Goal: Information Seeking & Learning: Understand process/instructions

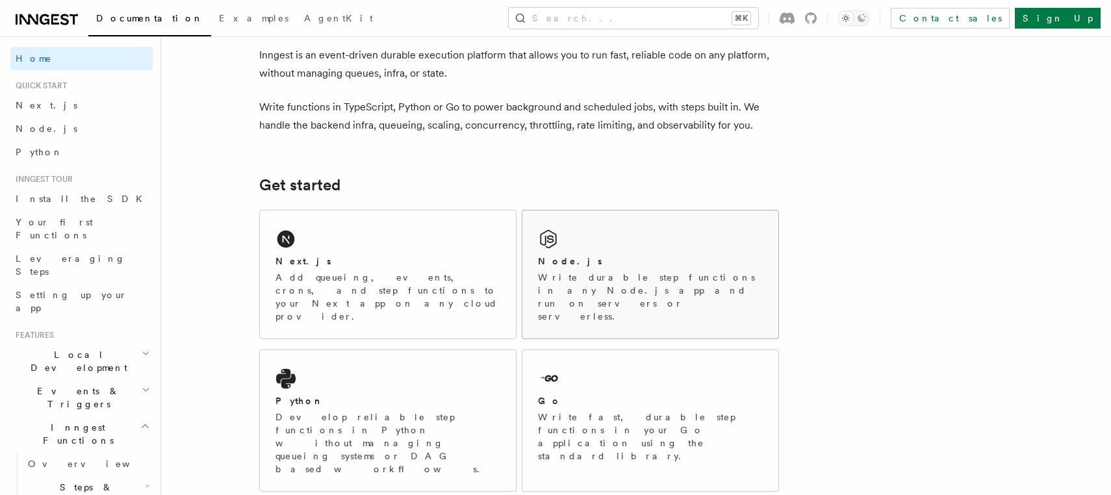
scroll to position [66, 0]
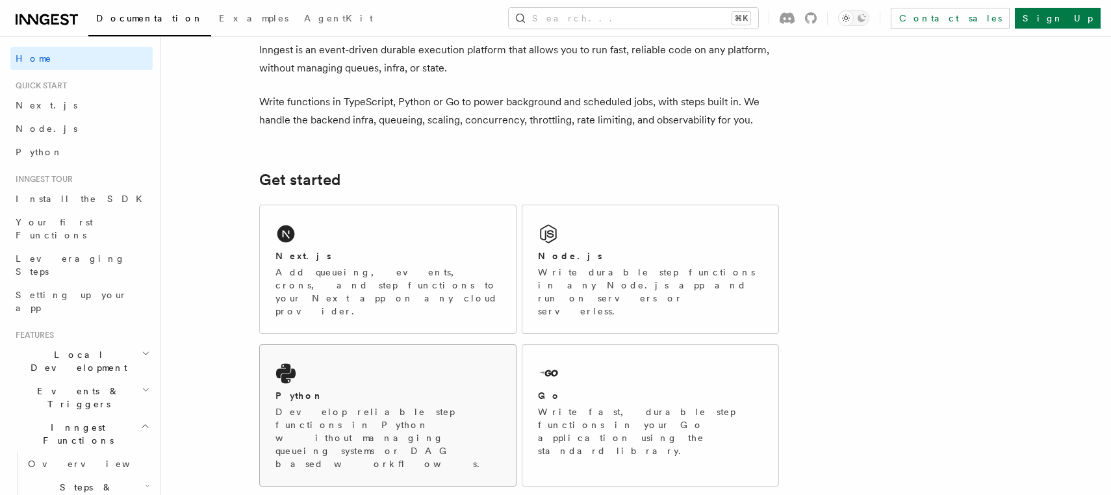
click at [289, 364] on icon at bounding box center [285, 374] width 19 height 20
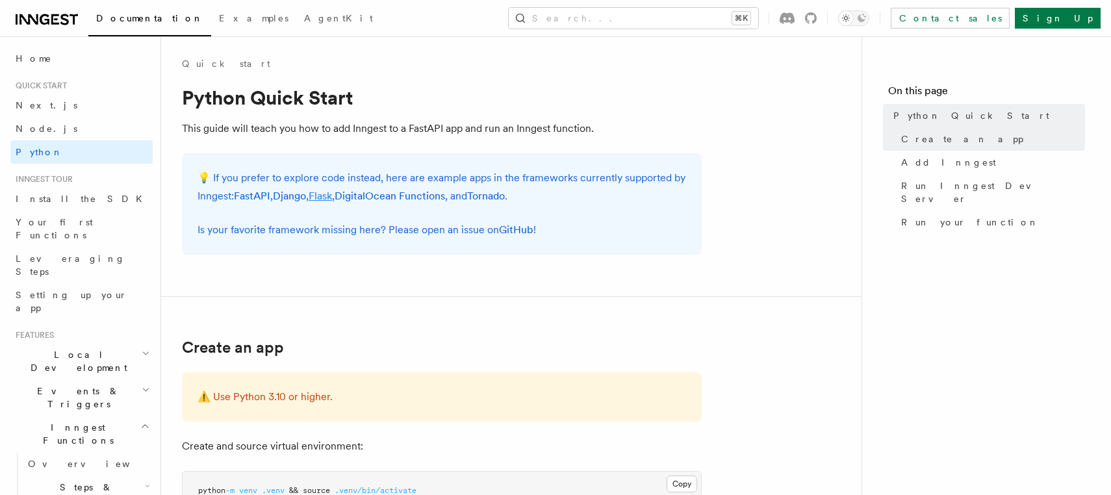
click at [327, 197] on link "Flask" at bounding box center [320, 196] width 23 height 12
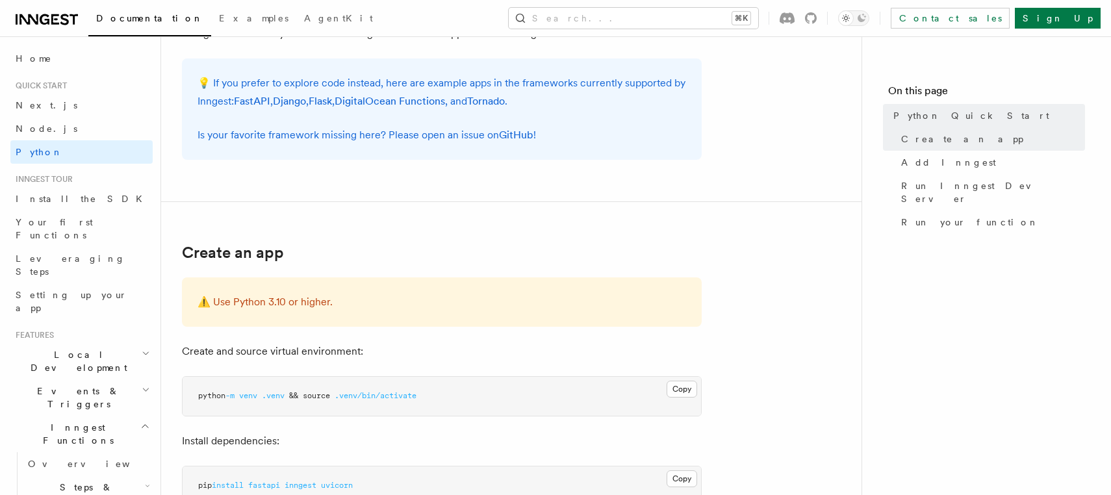
scroll to position [101, 0]
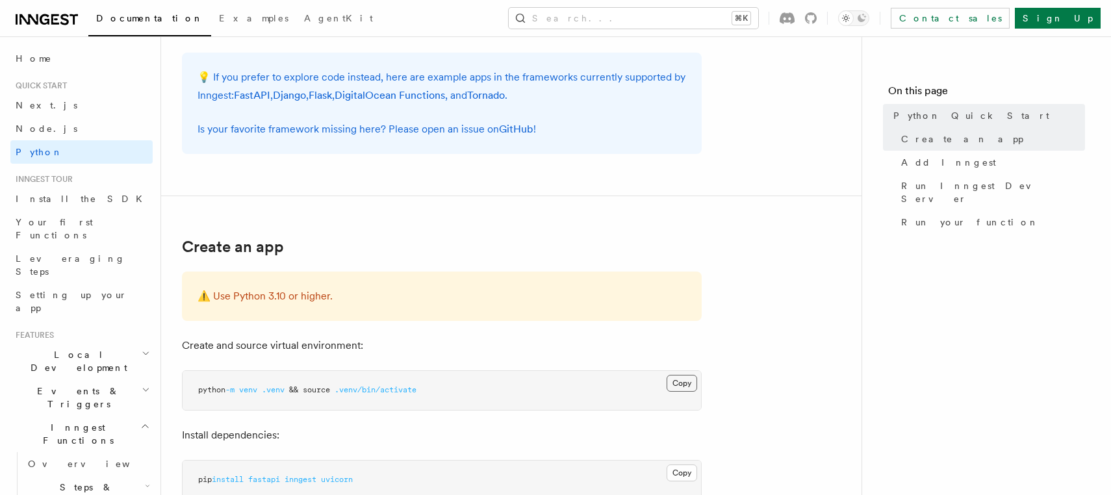
click at [682, 381] on button "Copy Copied" at bounding box center [682, 383] width 31 height 17
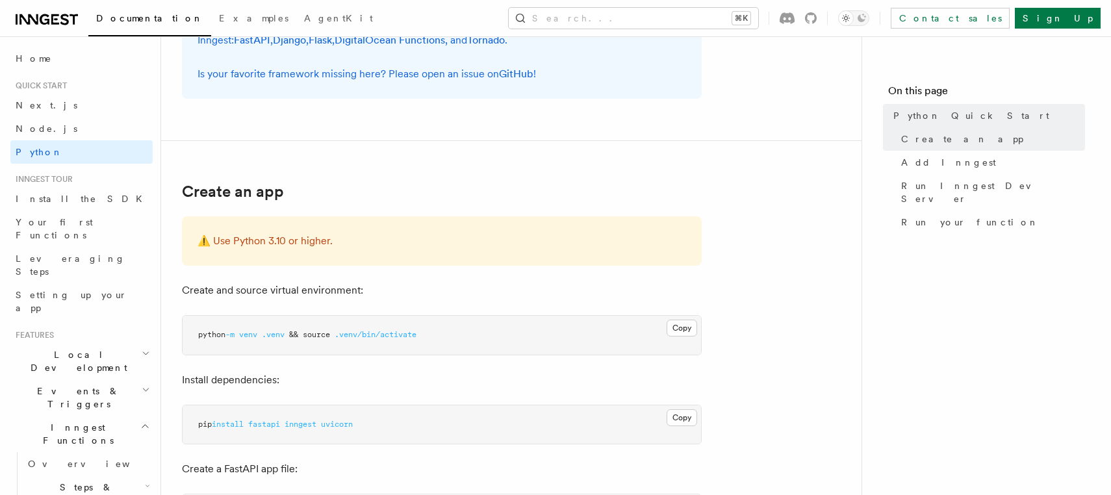
scroll to position [158, 0]
click at [676, 413] on button "Copy Copied" at bounding box center [682, 416] width 31 height 17
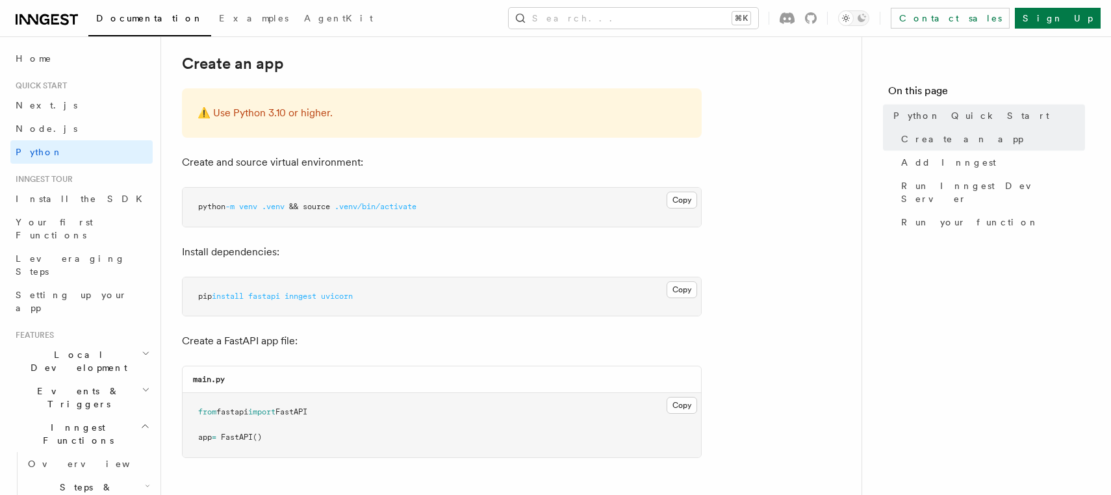
scroll to position [287, 0]
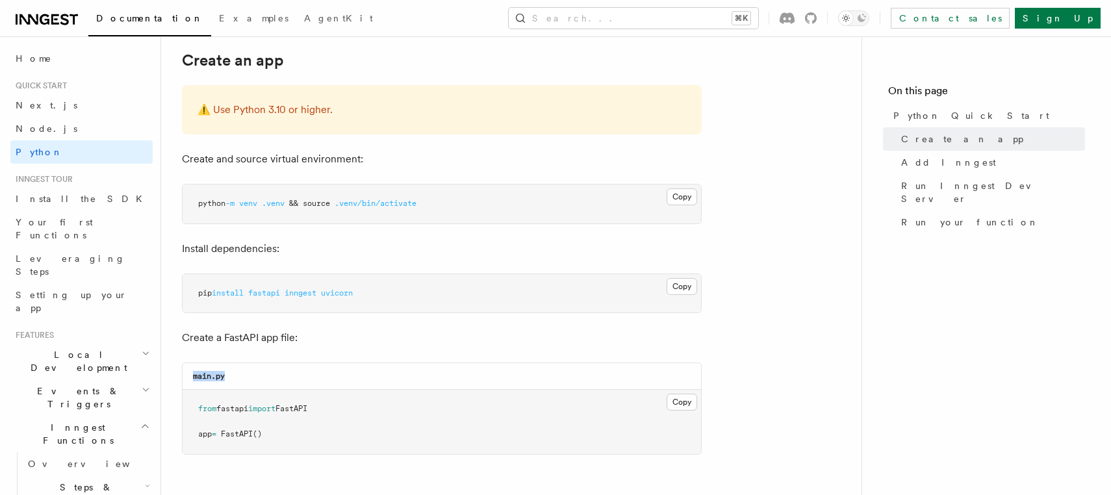
drag, startPoint x: 216, startPoint y: 374, endPoint x: 175, endPoint y: 374, distance: 40.3
copy code "main.py"
click at [296, 430] on pre "from fastapi import FastAPI app = FastAPI ()" at bounding box center [442, 422] width 519 height 64
click at [688, 404] on button "Copy Copied" at bounding box center [682, 402] width 31 height 17
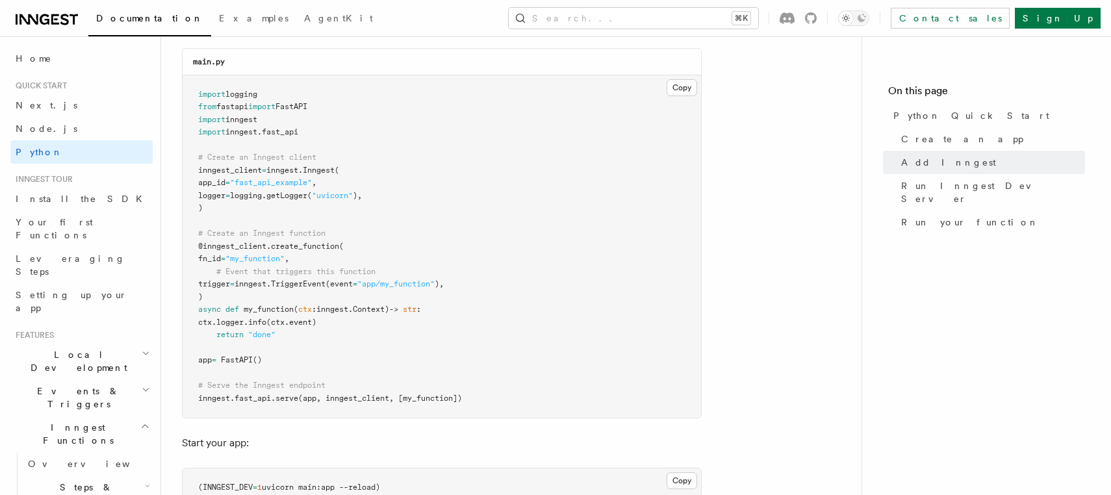
scroll to position [931, 0]
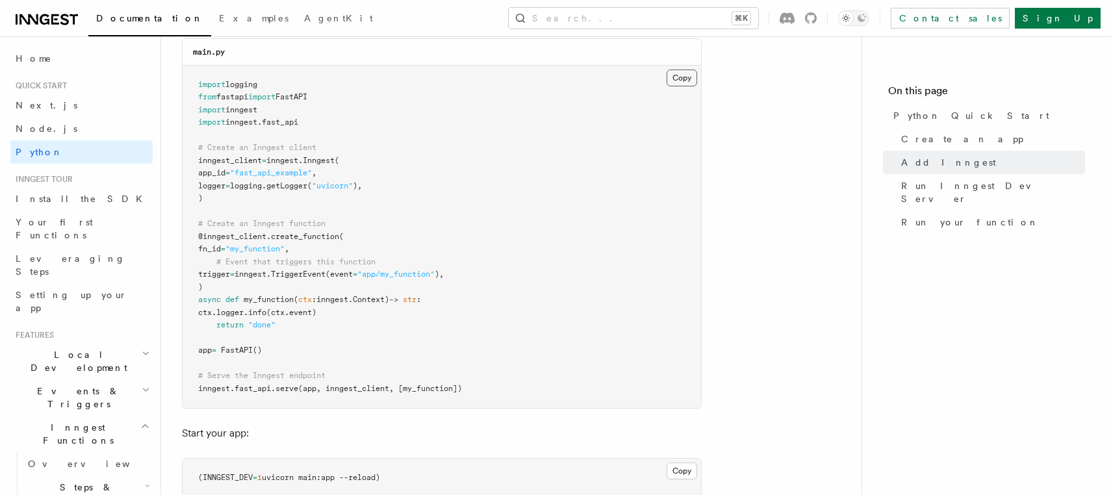
click at [685, 71] on button "Copy Copied" at bounding box center [682, 78] width 31 height 17
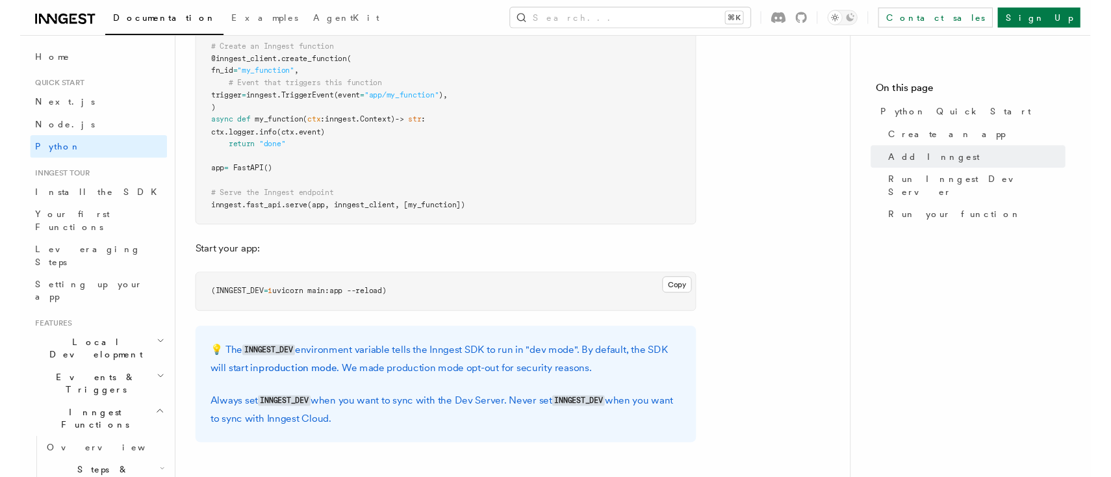
scroll to position [1110, 0]
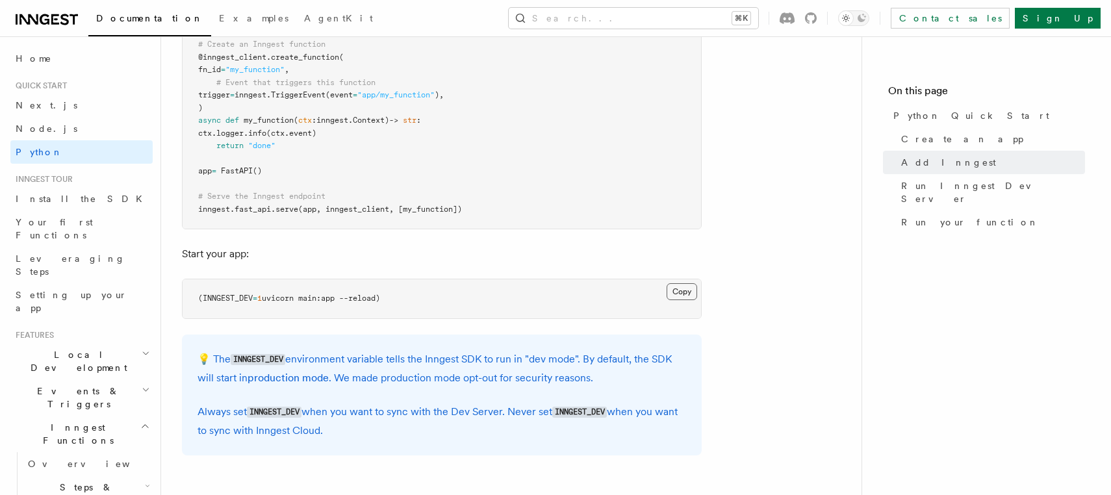
click at [685, 283] on button "Copy Copied" at bounding box center [682, 291] width 31 height 17
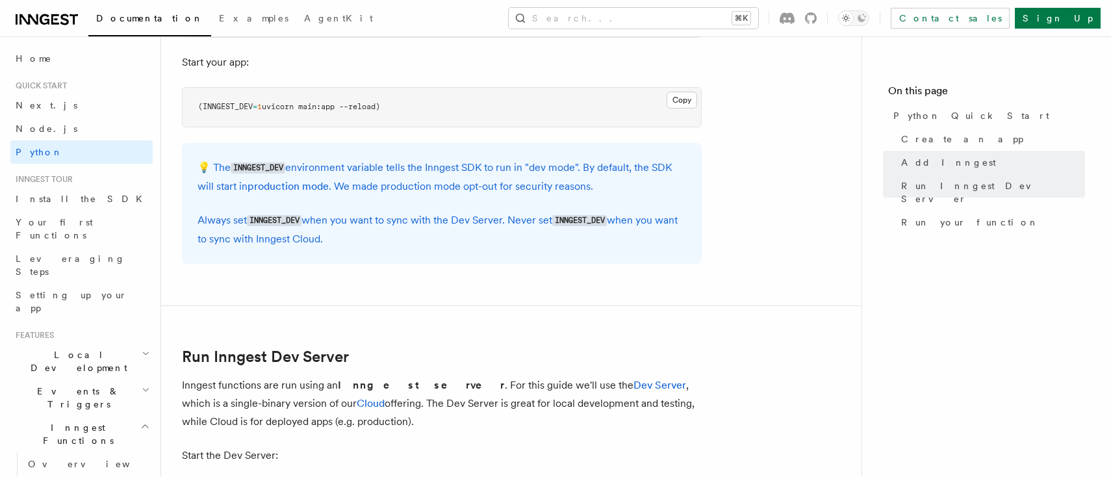
scroll to position [1262, 0]
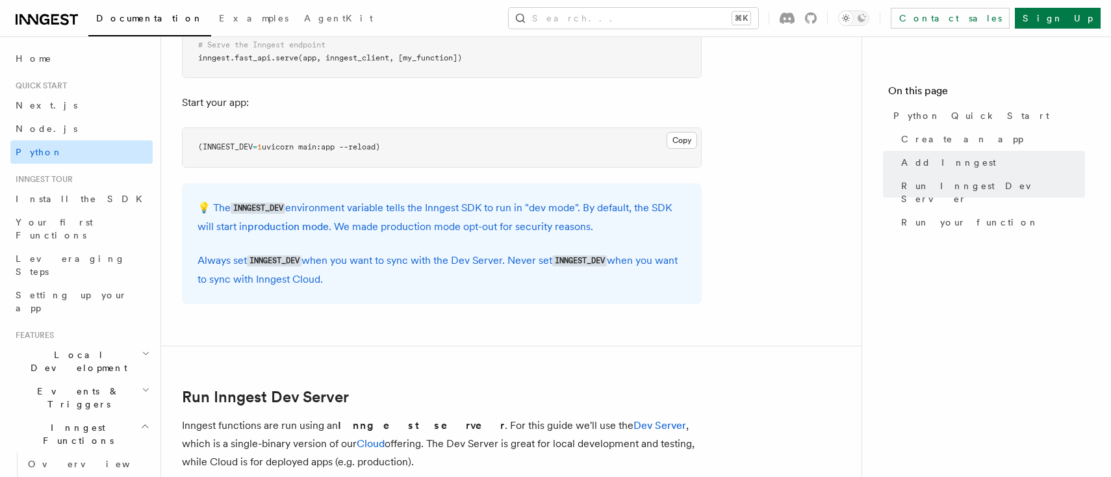
click at [71, 154] on link "Python" at bounding box center [81, 151] width 142 height 23
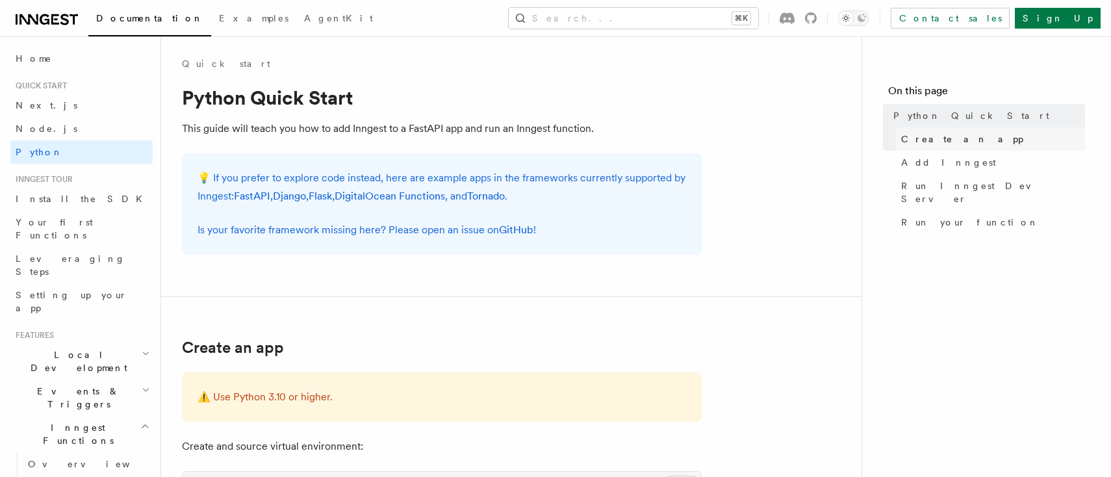
click at [927, 141] on span "Create an app" at bounding box center [962, 139] width 122 height 13
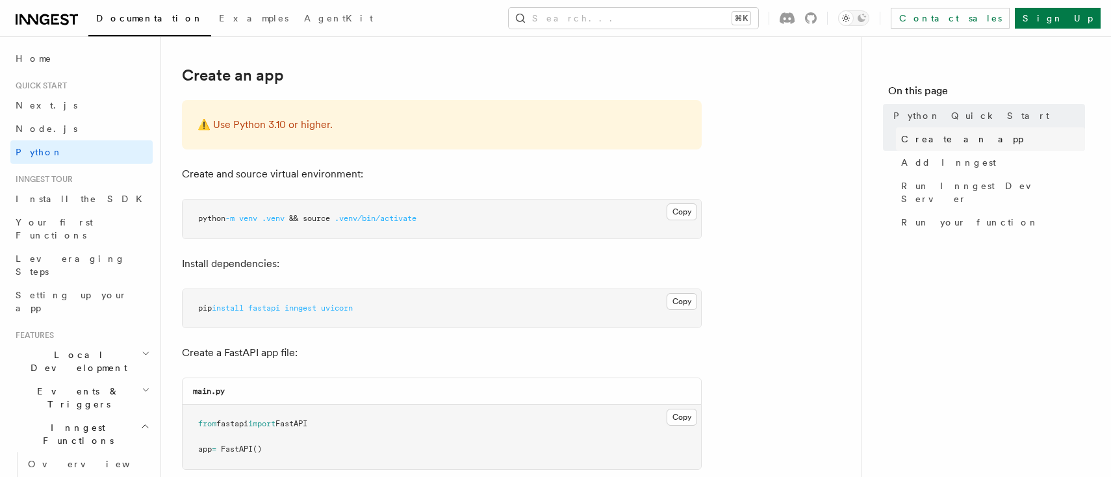
scroll to position [276, 0]
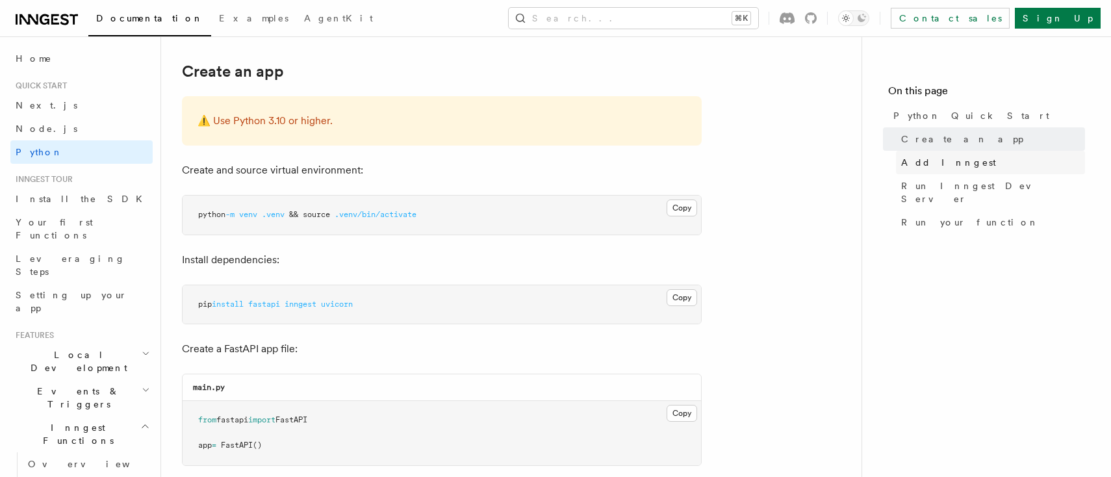
click at [934, 162] on span "Add Inngest" at bounding box center [948, 162] width 95 height 13
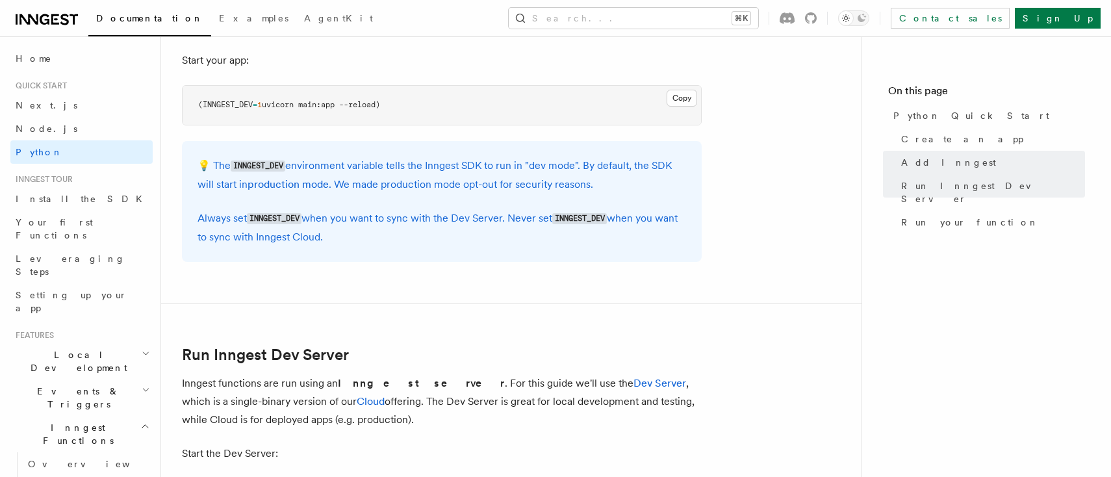
scroll to position [1304, 1]
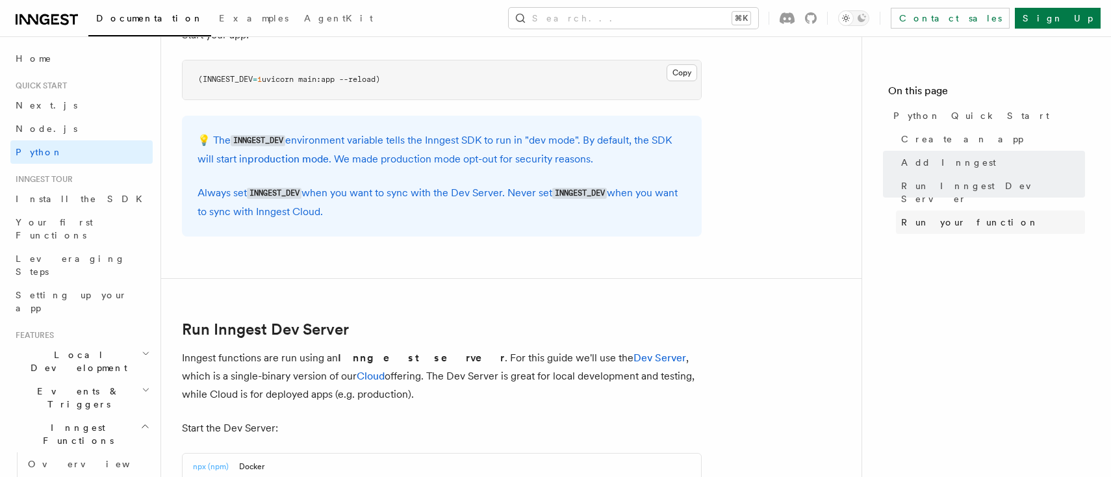
click at [952, 216] on span "Run your function" at bounding box center [970, 222] width 138 height 13
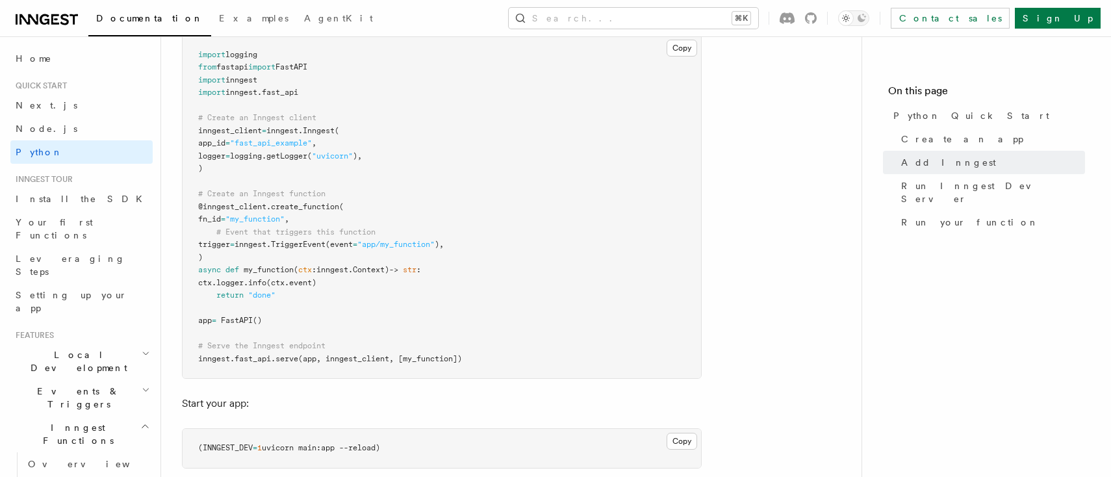
scroll to position [948, 0]
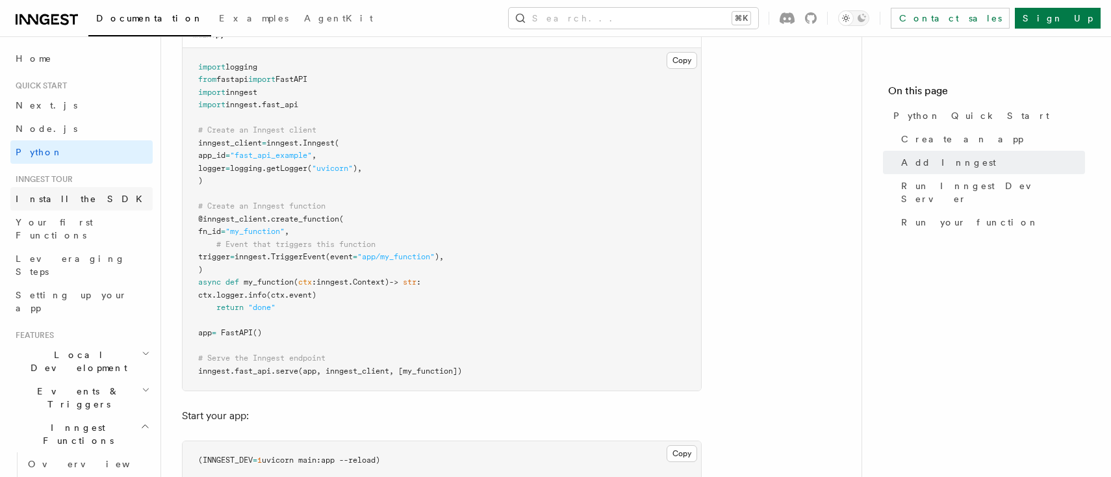
click at [79, 198] on link "Install the SDK" at bounding box center [81, 198] width 142 height 23
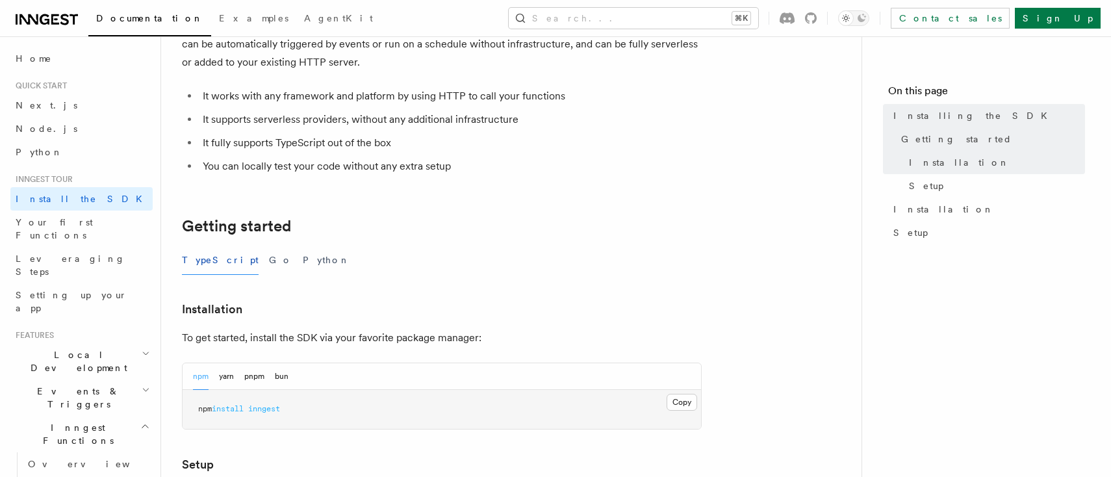
scroll to position [107, 0]
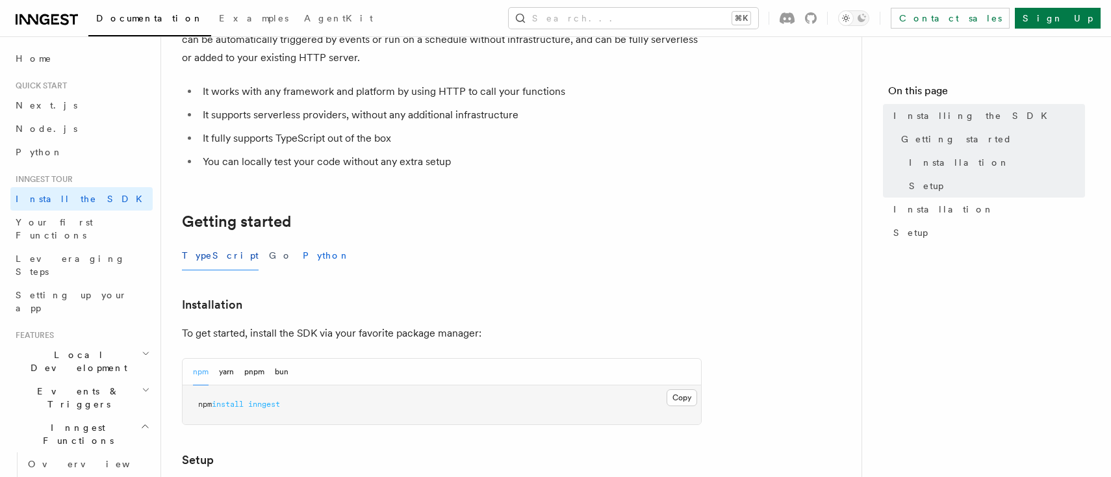
click at [303, 252] on button "Python" at bounding box center [326, 255] width 47 height 29
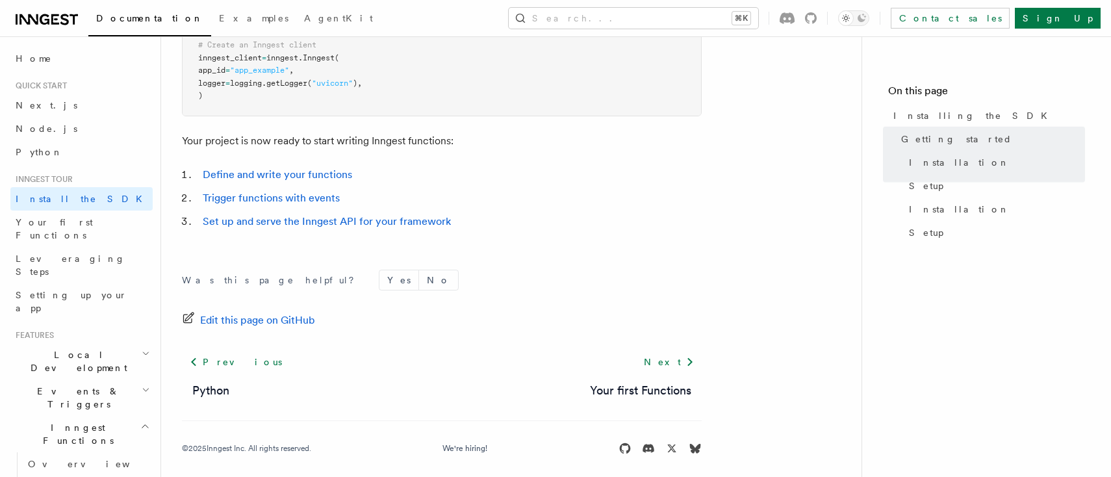
scroll to position [609, 0]
click at [677, 350] on link "Next" at bounding box center [669, 359] width 66 height 23
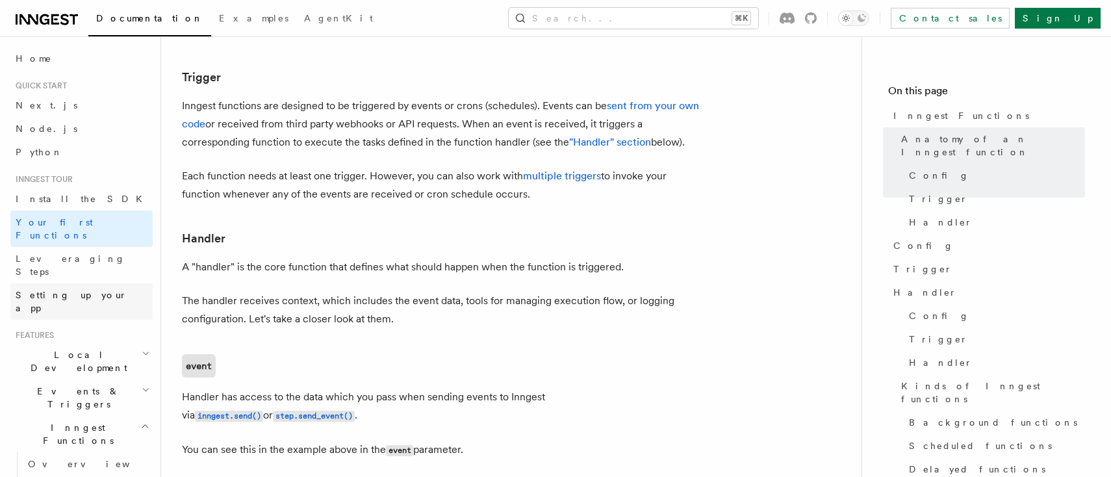
scroll to position [1403, 0]
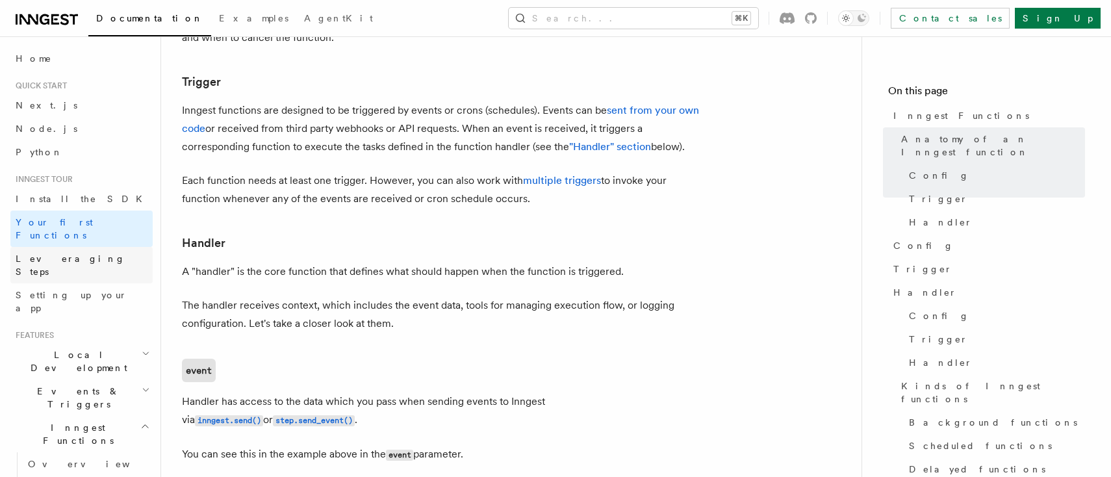
click at [53, 253] on span "Leveraging Steps" at bounding box center [71, 264] width 110 height 23
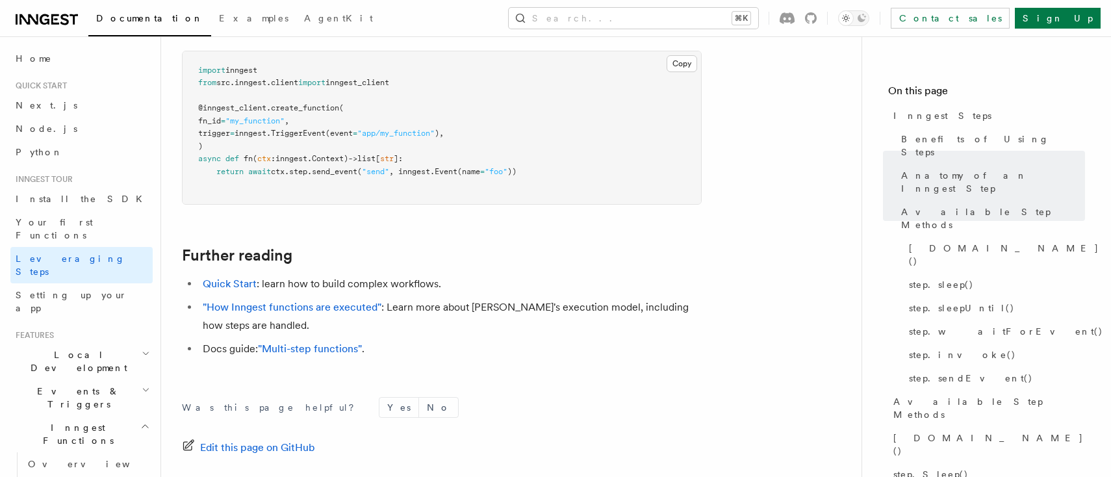
scroll to position [3053, 0]
click at [58, 151] on link "Python" at bounding box center [81, 151] width 142 height 23
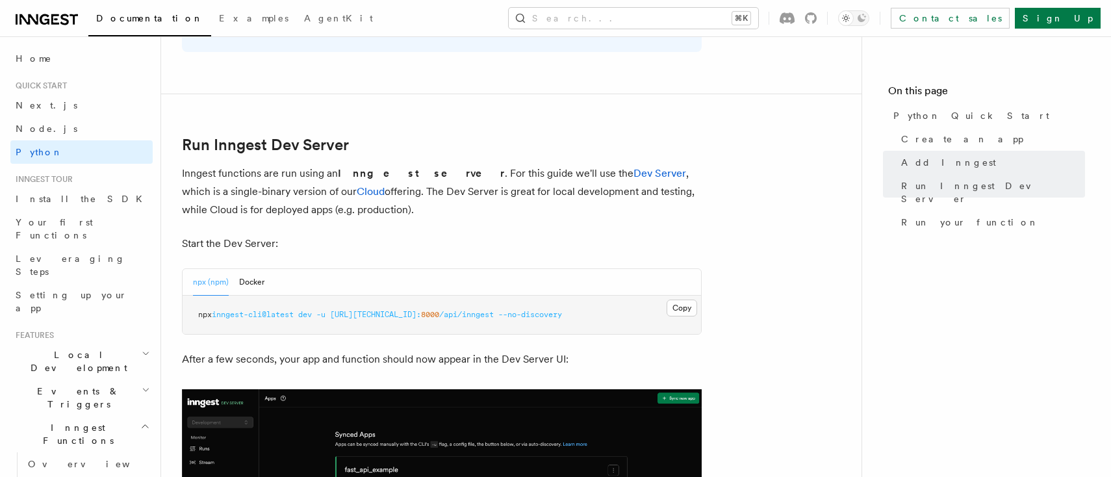
scroll to position [1516, 0]
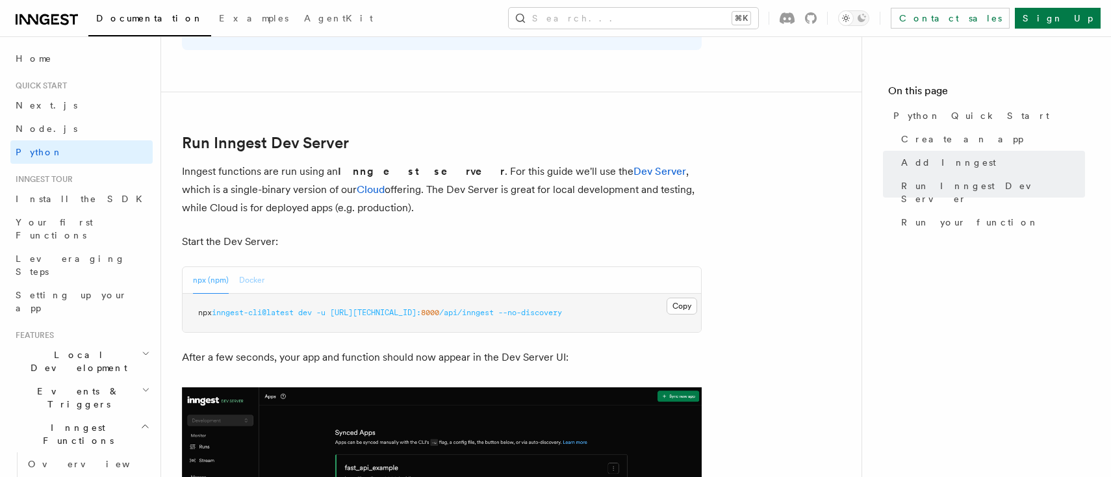
click at [255, 270] on button "Docker" at bounding box center [251, 280] width 25 height 27
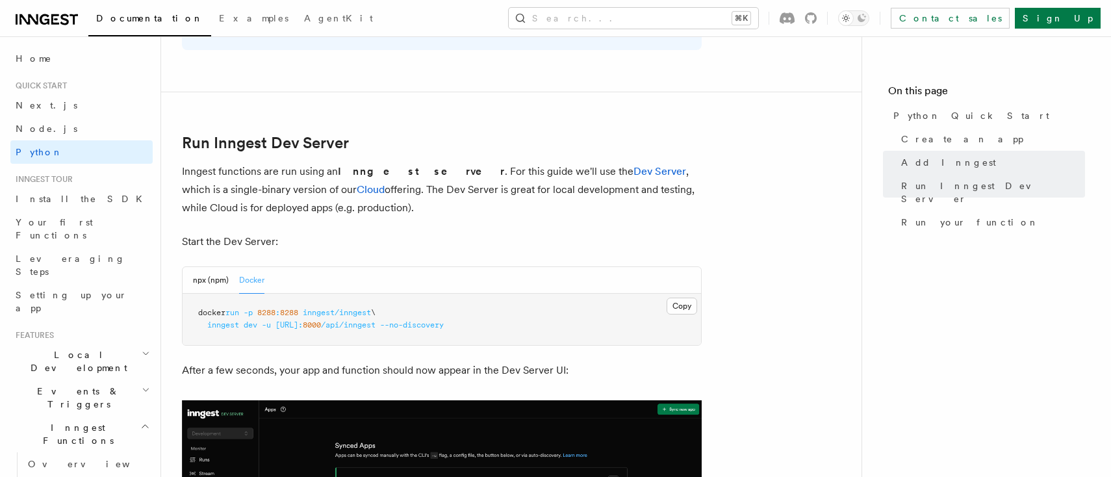
scroll to position [1517, 0]
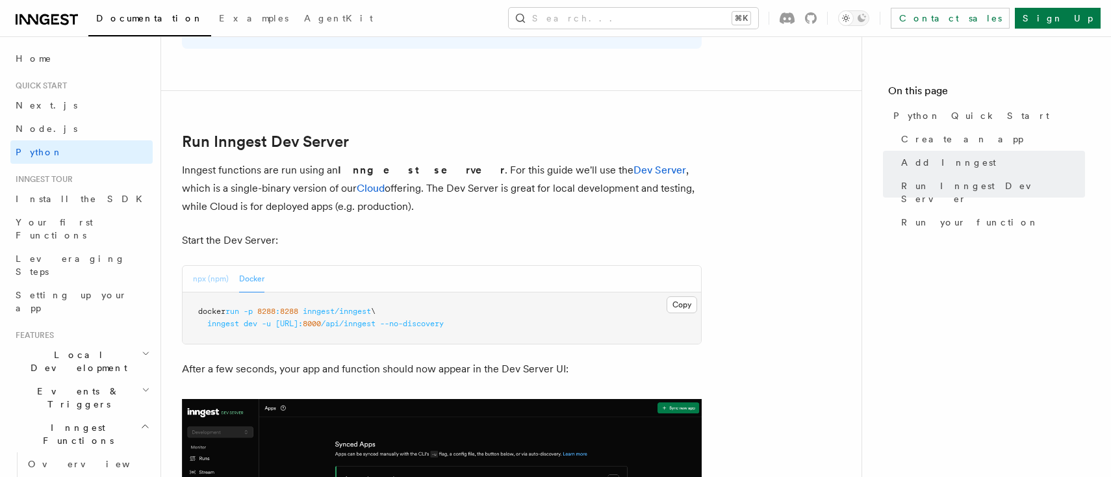
click at [209, 266] on button "npx (npm)" at bounding box center [211, 279] width 36 height 27
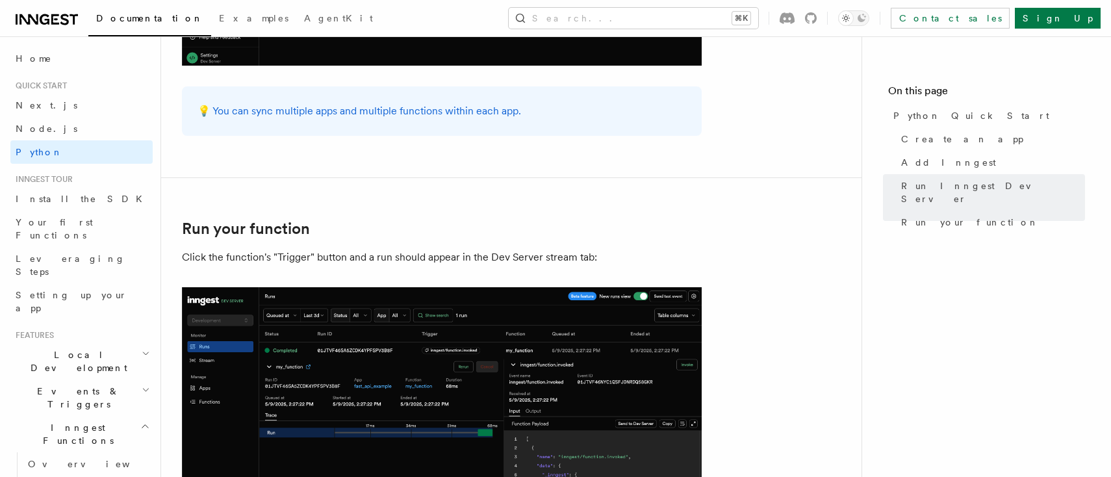
scroll to position [2453, 0]
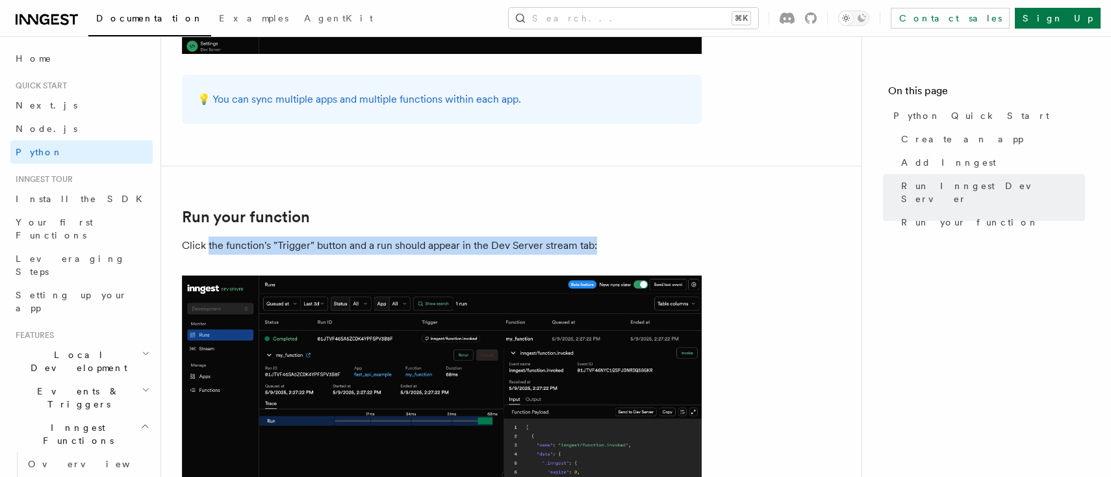
drag, startPoint x: 283, startPoint y: 235, endPoint x: 549, endPoint y: 248, distance: 266.1
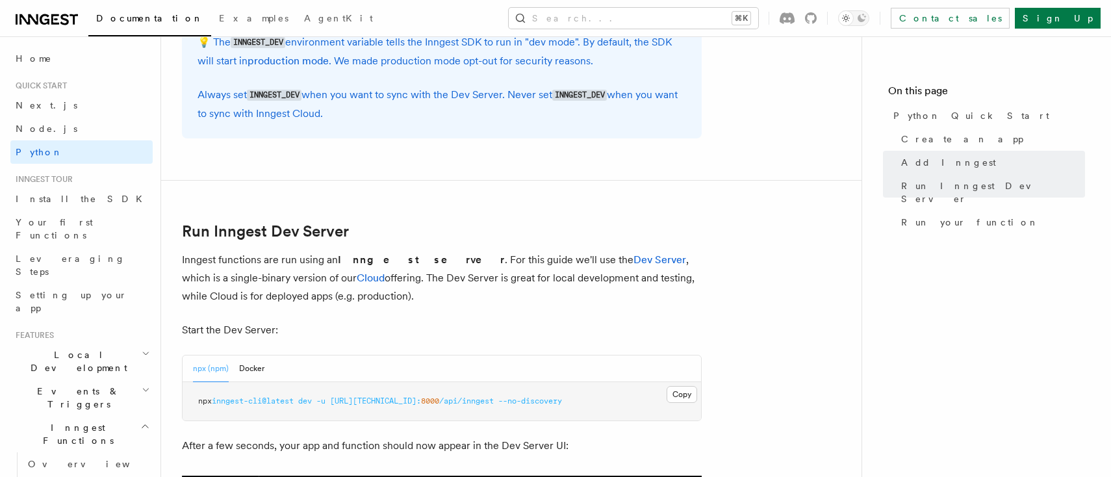
scroll to position [1427, 0]
drag, startPoint x: 417, startPoint y: 248, endPoint x: 609, endPoint y: 250, distance: 192.4
click at [609, 251] on p "Inngest functions are run using an Inngest server . For this guide we'll use th…" at bounding box center [442, 278] width 520 height 55
click at [638, 251] on p "Inngest functions are run using an Inngest server . For this guide we'll use th…" at bounding box center [442, 278] width 520 height 55
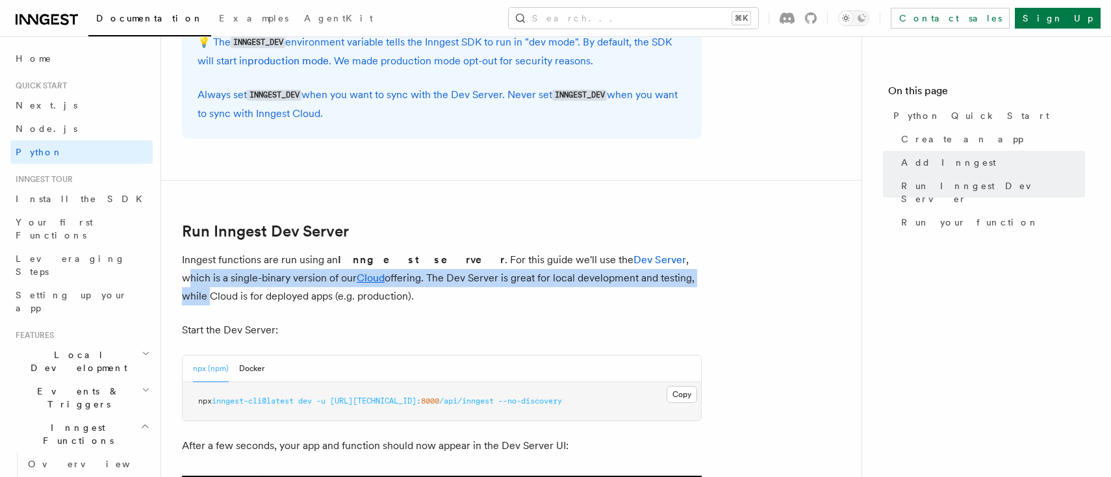
drag, startPoint x: 602, startPoint y: 248, endPoint x: 643, endPoint y: 263, distance: 44.0
click at [643, 263] on p "Inngest functions are run using an Inngest server . For this guide we'll use th…" at bounding box center [442, 278] width 520 height 55
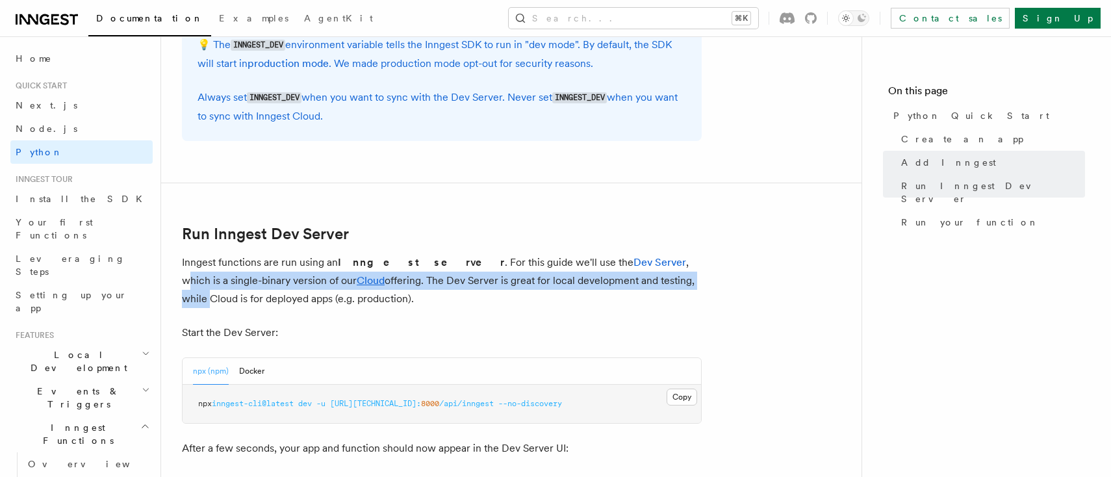
scroll to position [1425, 0]
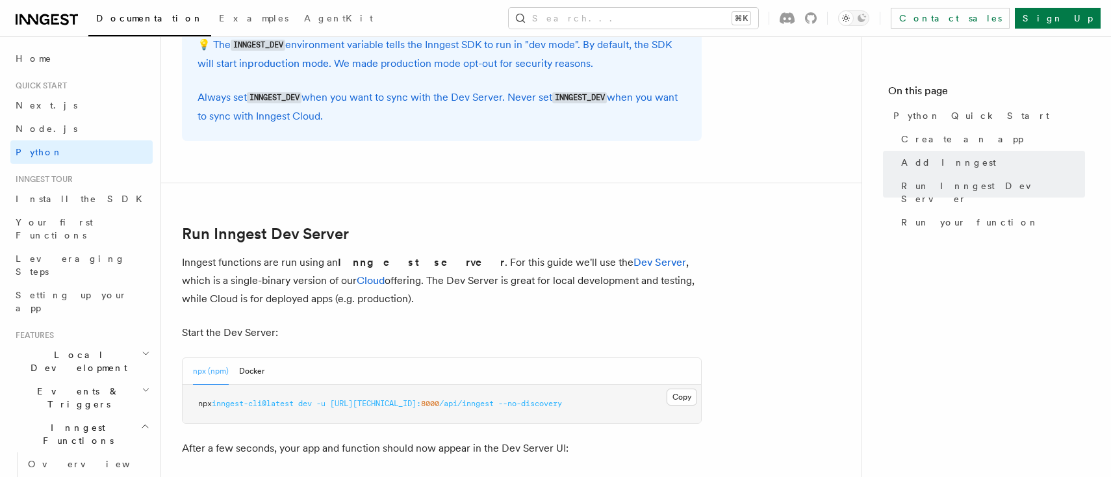
click at [641, 266] on p "Inngest functions are run using an Inngest server . For this guide we'll use th…" at bounding box center [442, 280] width 520 height 55
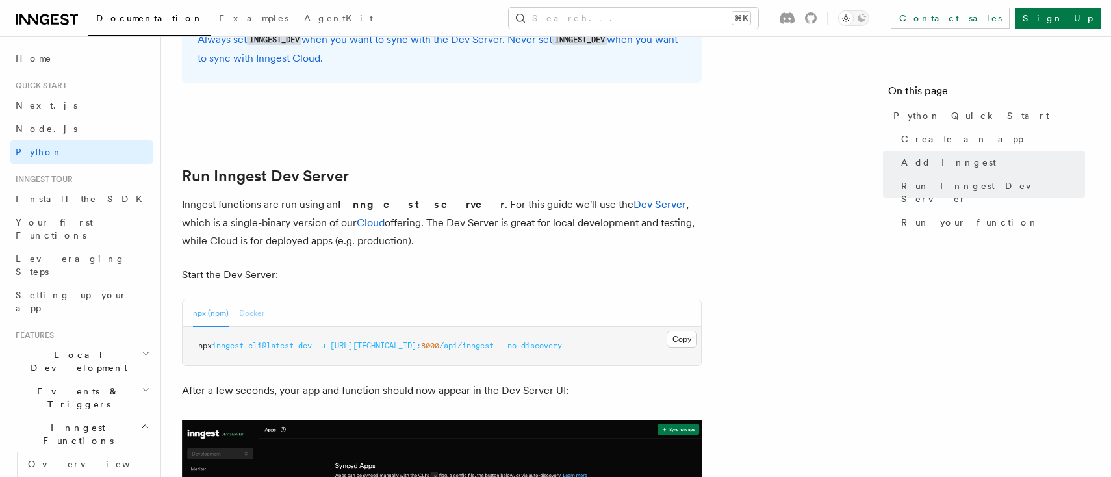
scroll to position [1482, 1]
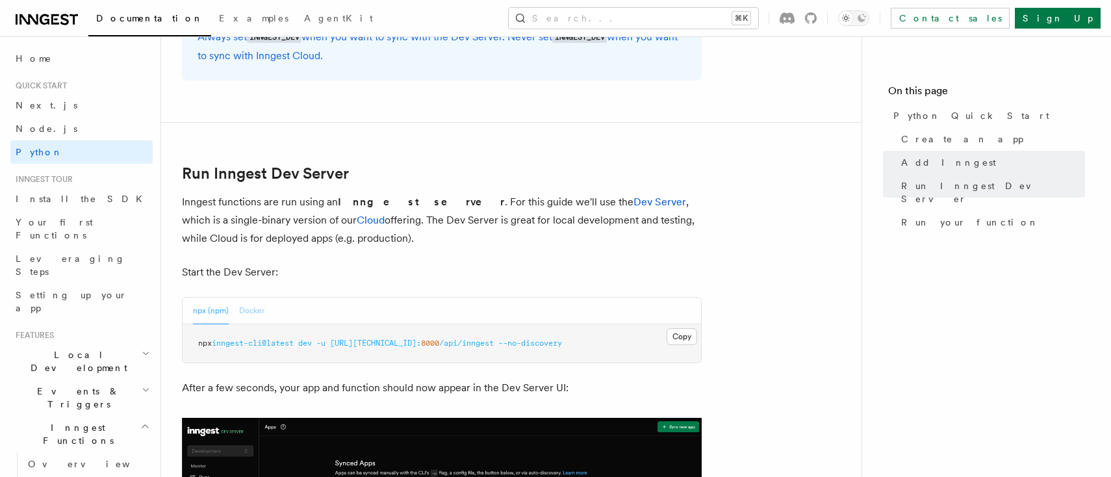
click at [248, 302] on button "Docker" at bounding box center [251, 311] width 25 height 27
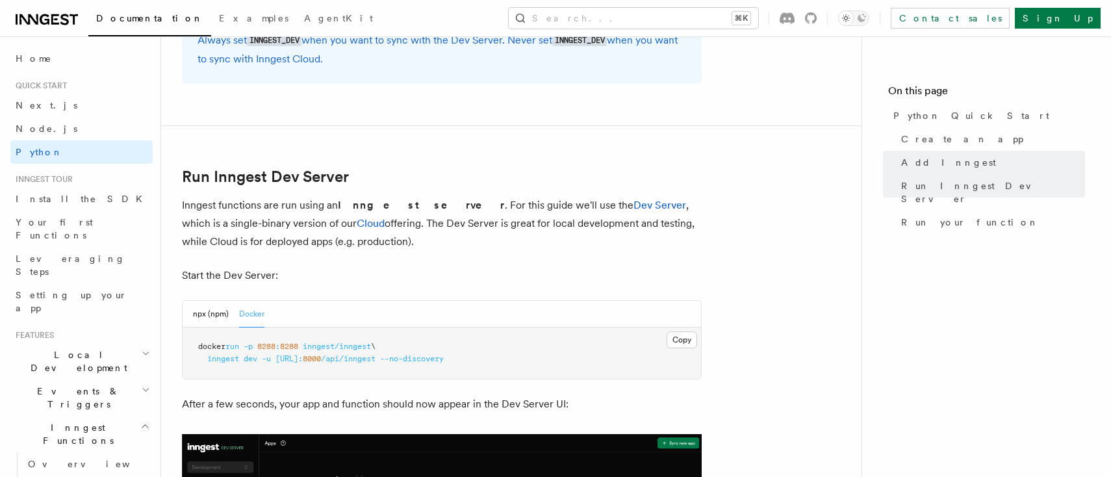
scroll to position [1482, 0]
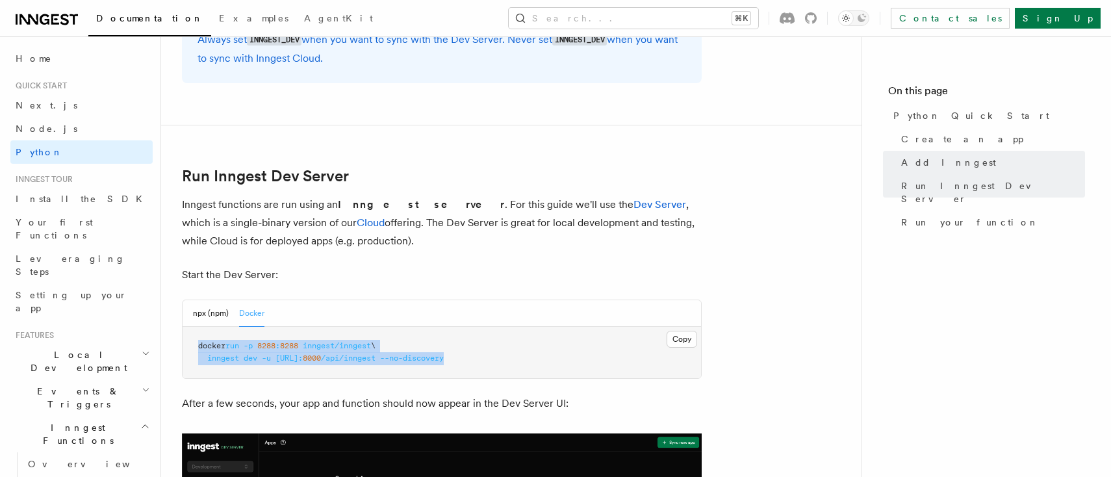
drag, startPoint x: 198, startPoint y: 335, endPoint x: 571, endPoint y: 346, distance: 373.2
click at [571, 346] on pre "docker run -p 8288 : 8288 inngest/inngest \ inngest dev -u http://host.docker.i…" at bounding box center [442, 352] width 519 height 51
copy code "docker run -p 8288 : 8288 inngest/inngest \ inngest dev -u http://host.docker.i…"
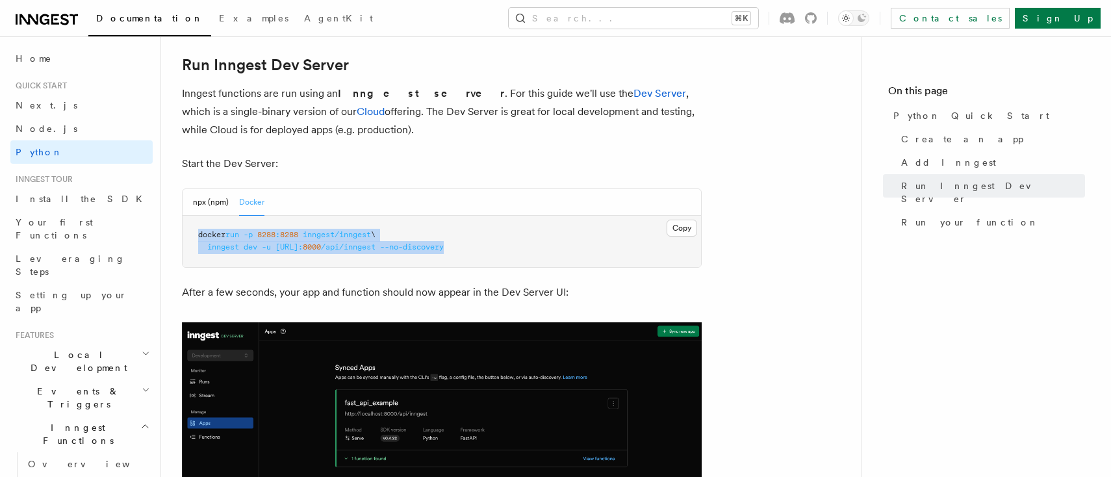
scroll to position [1596, 0]
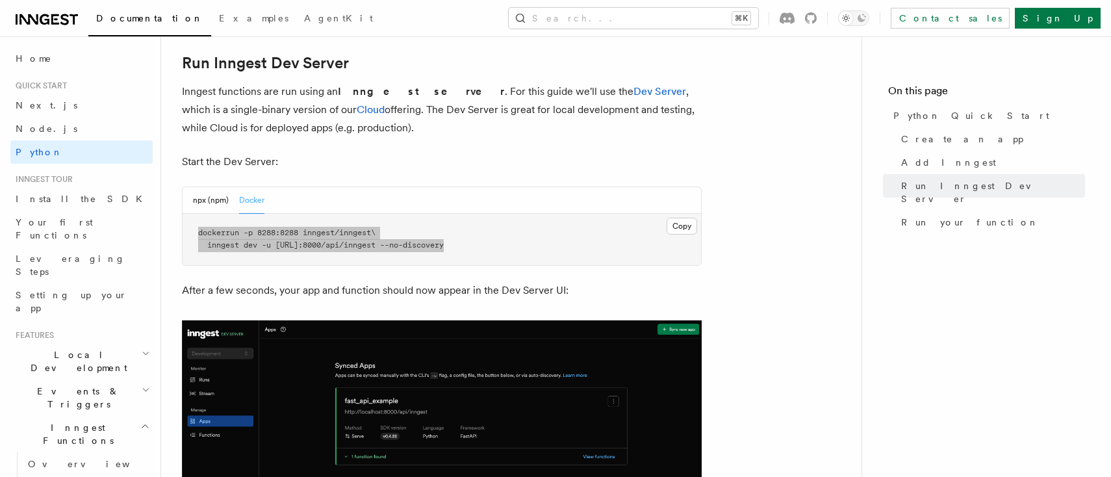
click at [341, 239] on pre "docker run -p 8288 : 8288 inngest/inngest \ inngest dev -u http://host.docker.i…" at bounding box center [442, 239] width 519 height 51
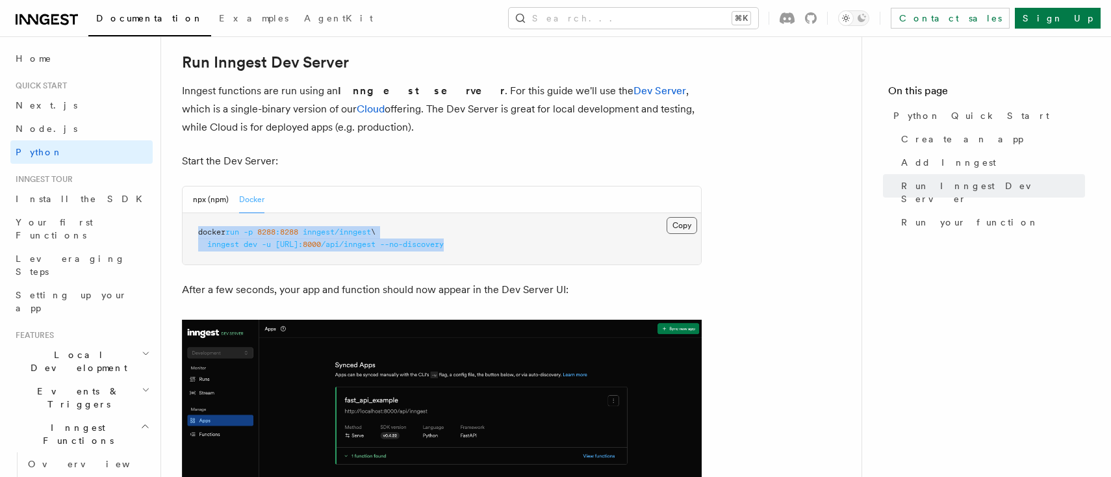
click at [680, 217] on button "Copy Copied" at bounding box center [682, 225] width 31 height 17
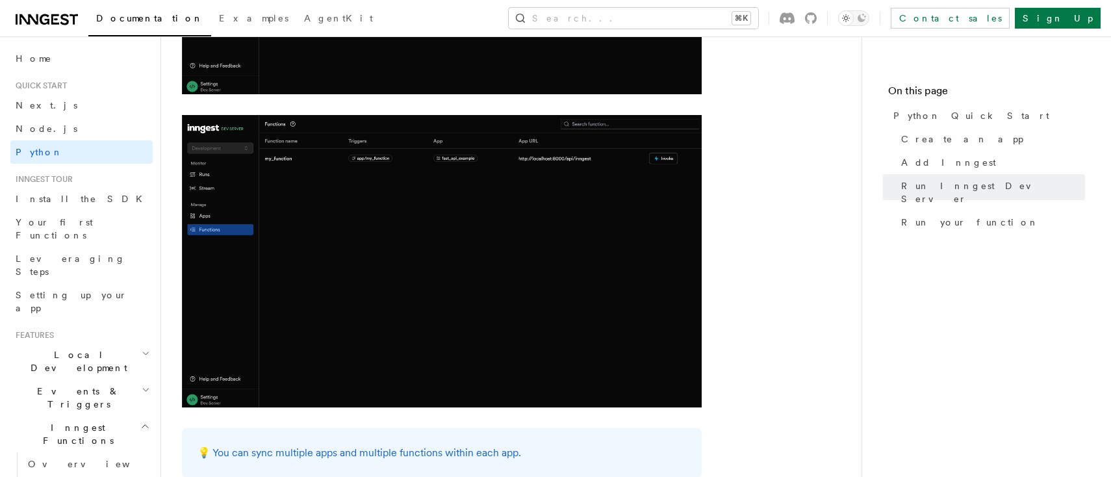
scroll to position [2108, 0]
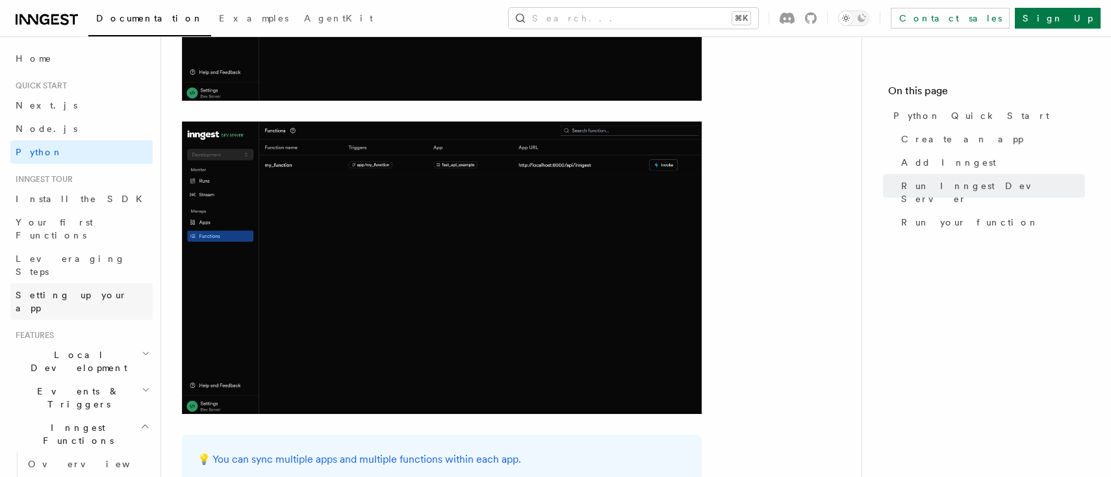
click at [83, 290] on span "Setting up your app" at bounding box center [72, 301] width 112 height 23
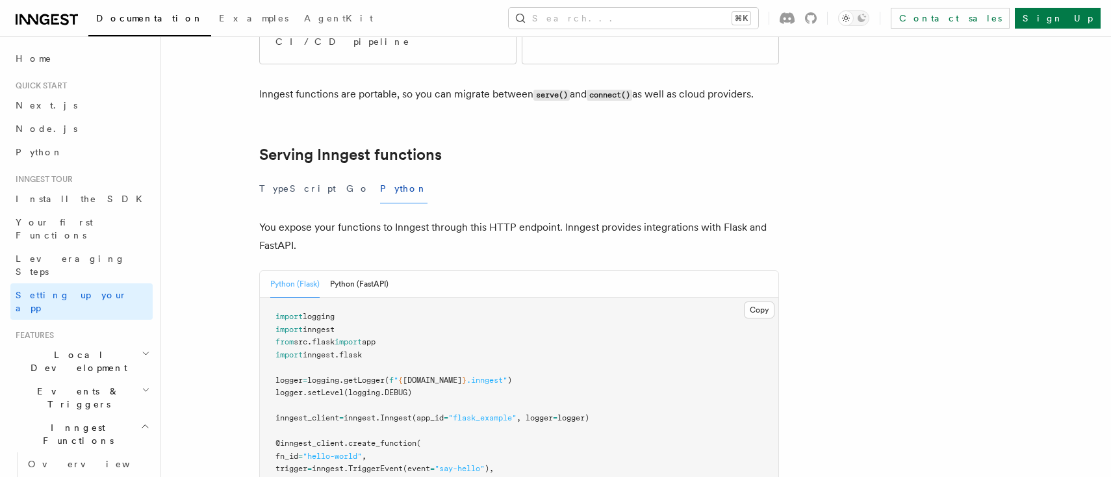
scroll to position [378, 0]
click at [73, 202] on span "Install the SDK" at bounding box center [83, 199] width 135 height 10
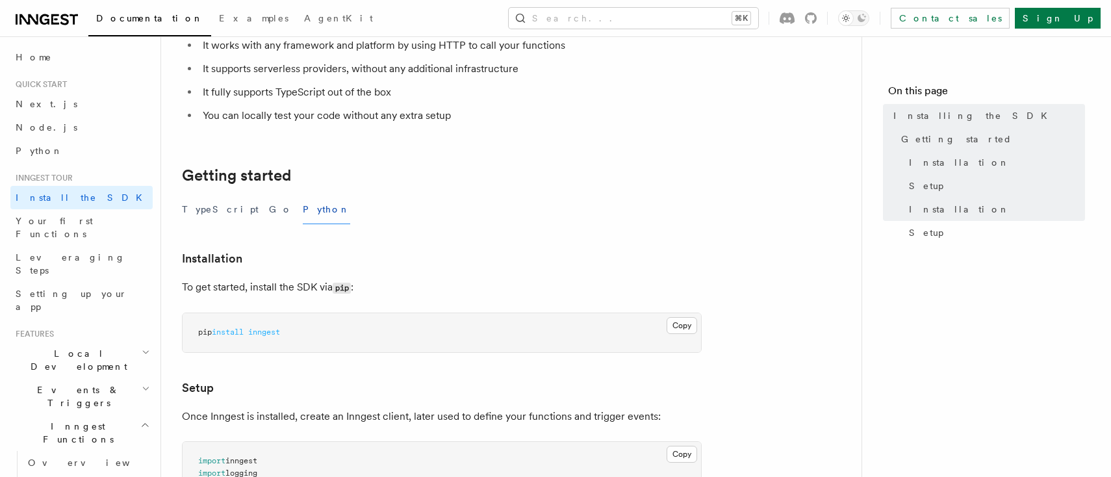
scroll to position [151, 0]
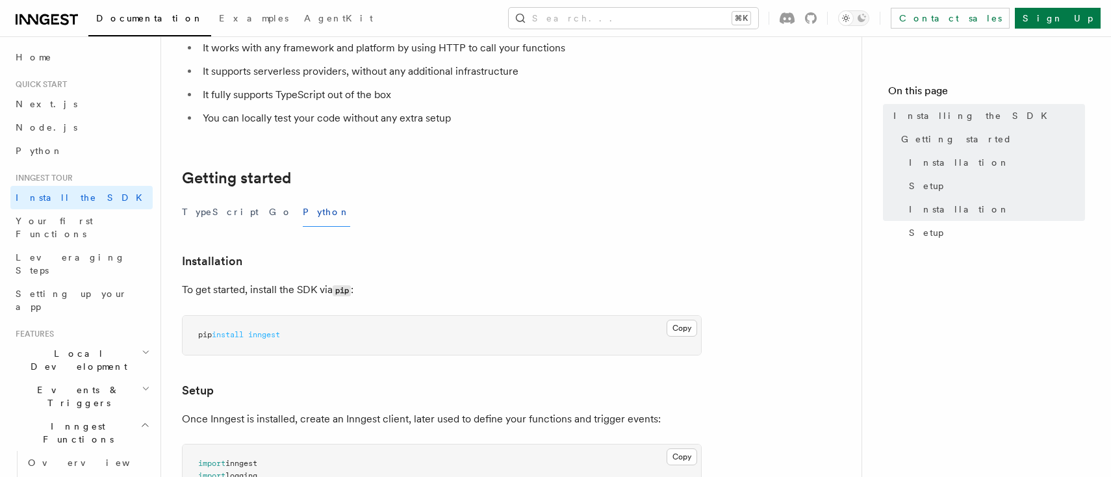
click at [68, 177] on span "Inngest tour" at bounding box center [41, 178] width 62 height 10
click at [32, 55] on span "Home" at bounding box center [34, 58] width 36 height 13
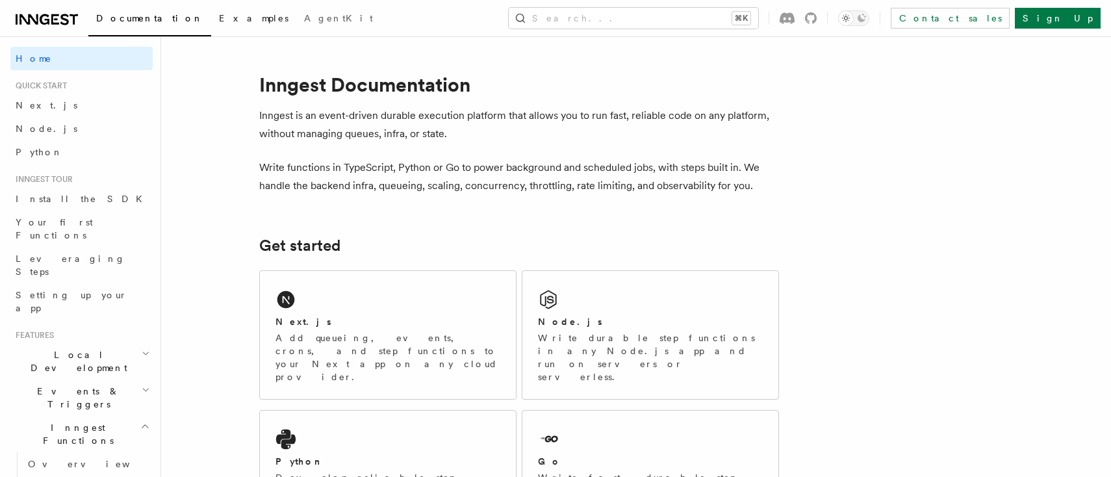
click at [219, 20] on span "Examples" at bounding box center [254, 18] width 70 height 10
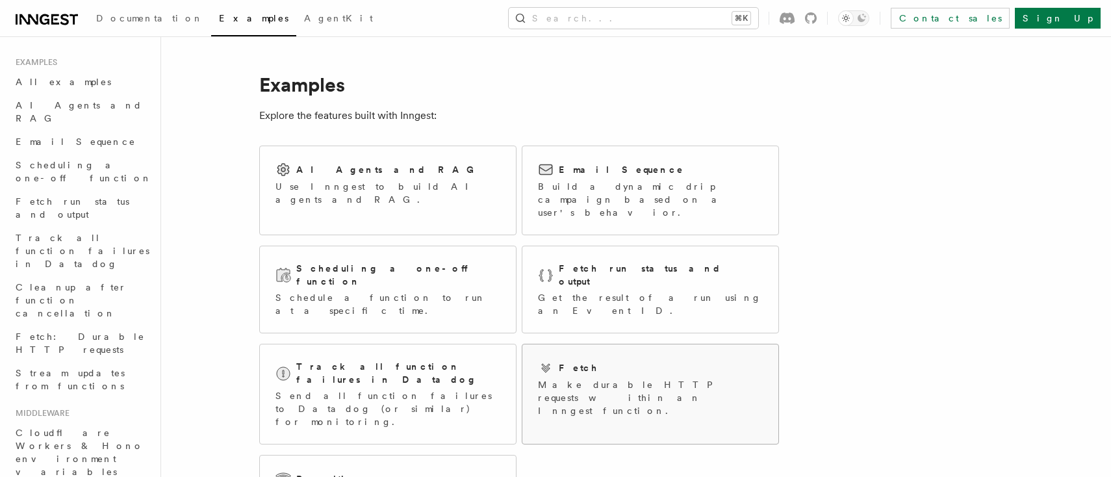
click at [593, 378] on p "Make durable HTTP requests within an Inngest function." at bounding box center [650, 397] width 225 height 39
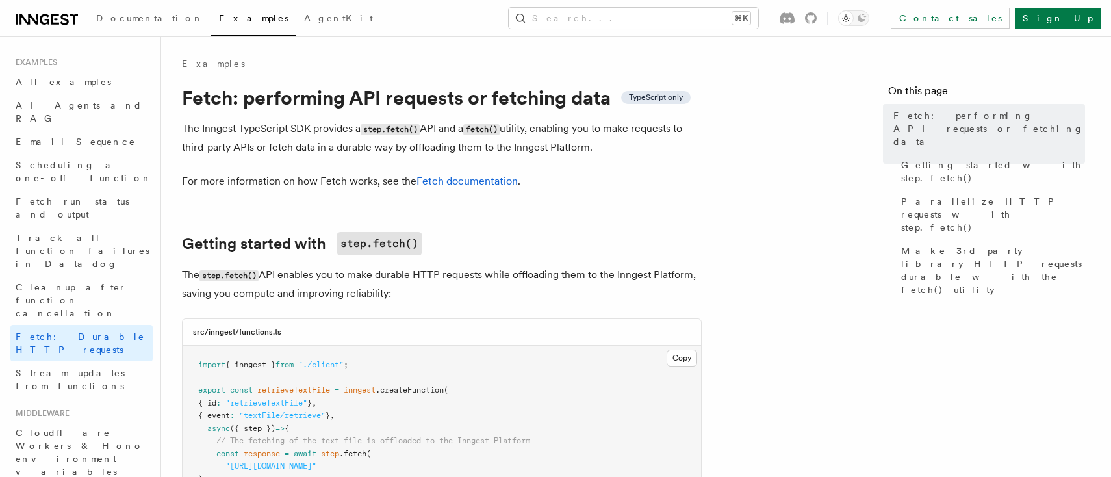
click at [219, 21] on span "Examples" at bounding box center [254, 18] width 70 height 10
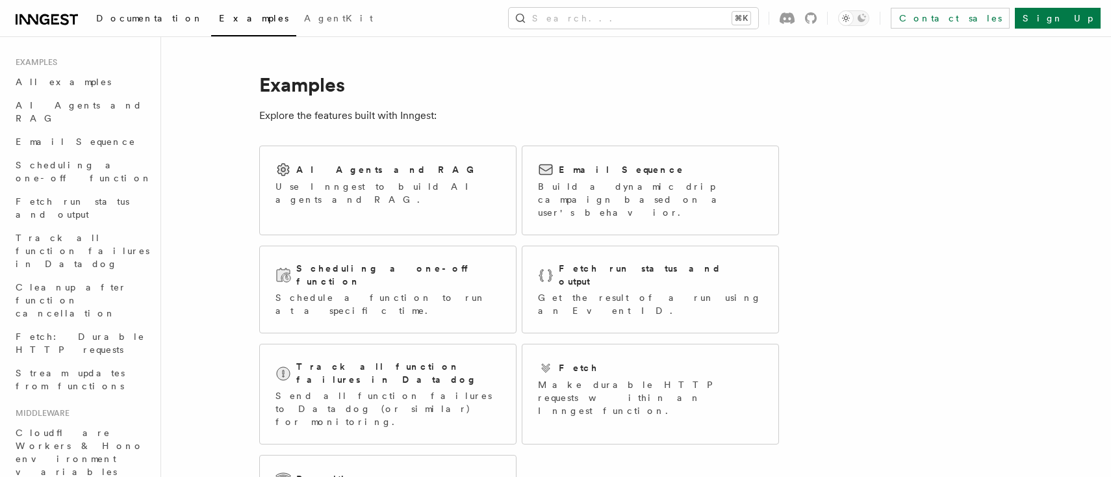
click at [129, 23] on span "Documentation" at bounding box center [149, 18] width 107 height 10
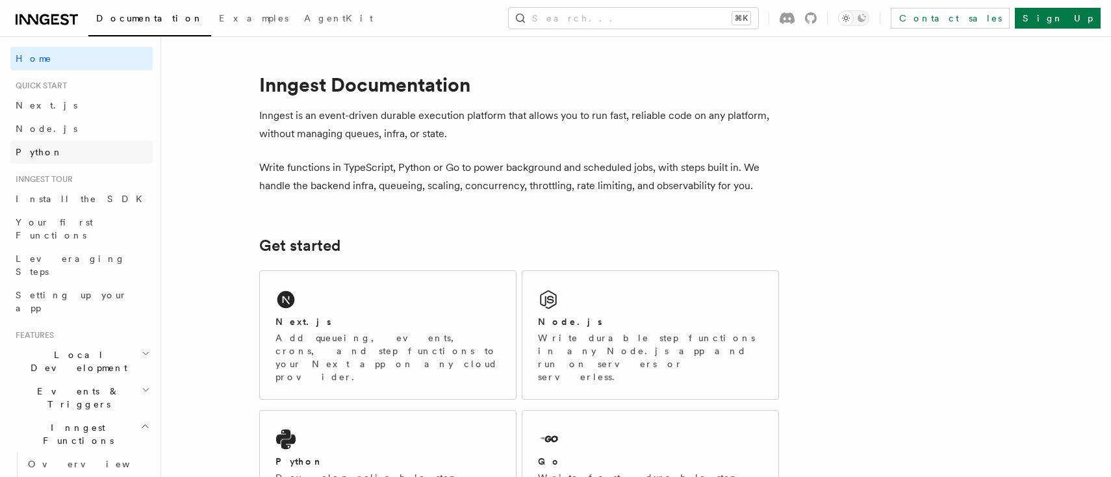
click at [52, 149] on link "Python" at bounding box center [81, 151] width 142 height 23
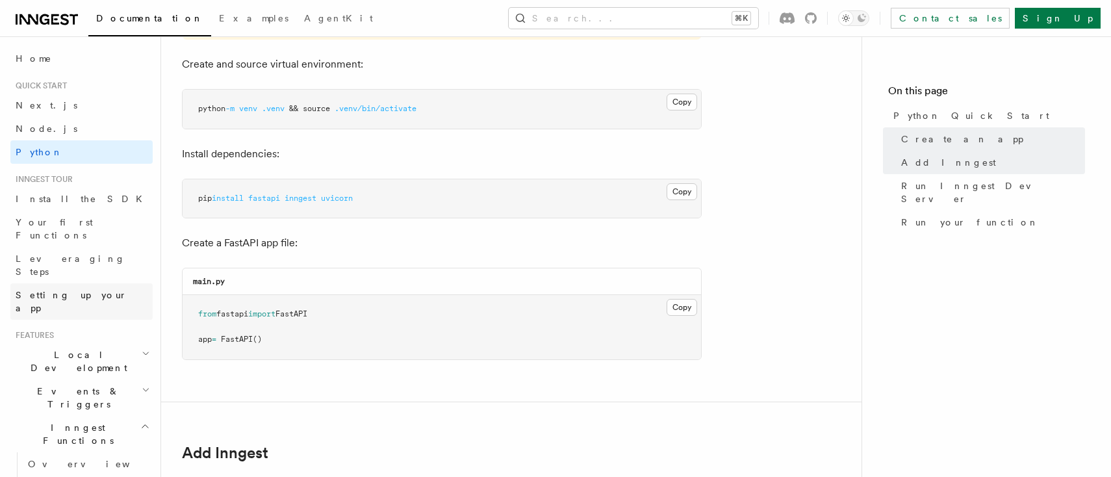
scroll to position [376, 0]
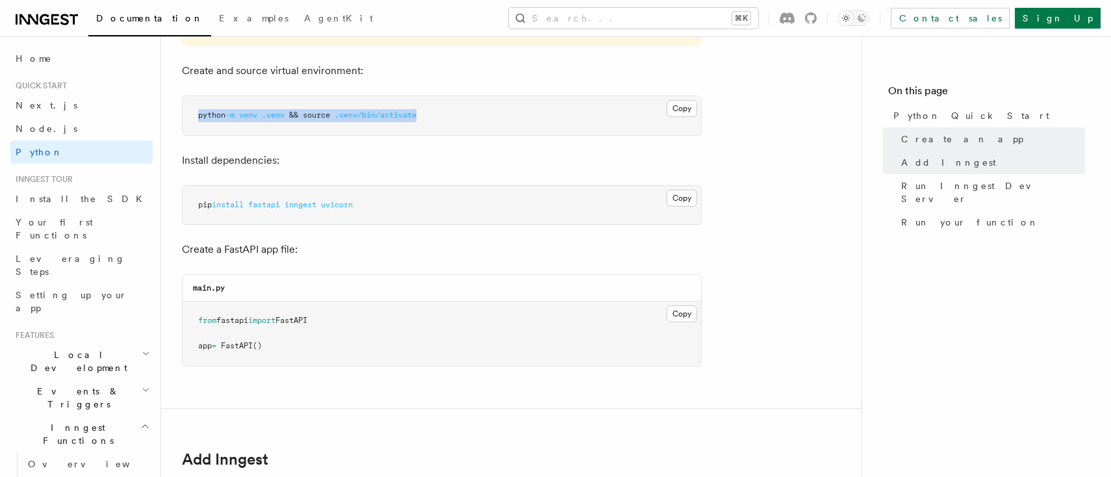
drag, startPoint x: 197, startPoint y: 114, endPoint x: 466, endPoint y: 122, distance: 269.2
click at [466, 122] on pre "python -m venv .venv && source .venv/bin/activate" at bounding box center [442, 115] width 519 height 39
copy span "python -m venv .venv && source .venv/bin/activate"
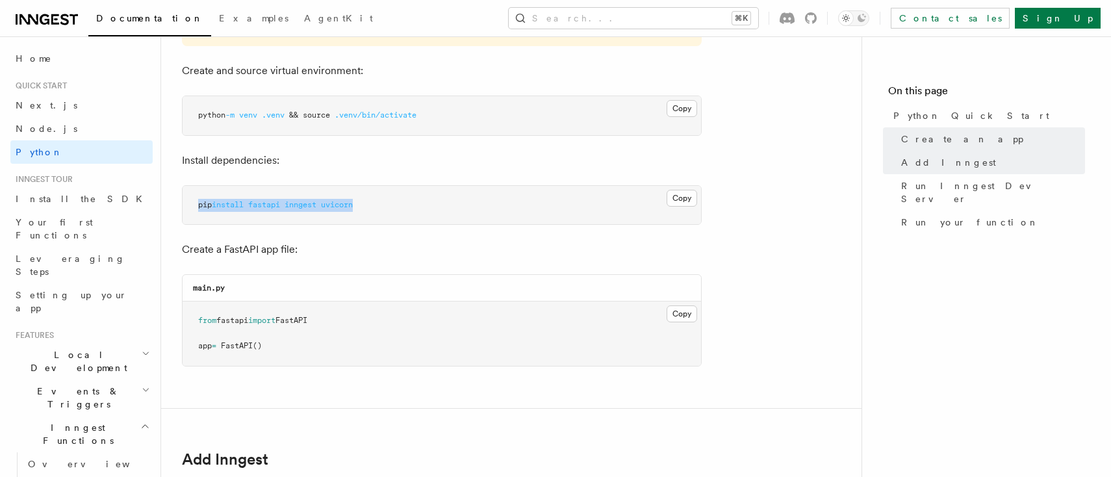
drag, startPoint x: 200, startPoint y: 204, endPoint x: 426, endPoint y: 203, distance: 226.8
click at [426, 203] on pre "pip install fastapi inngest uvicorn" at bounding box center [442, 205] width 519 height 39
copy span "pip install fastapi inngest uvicorn"
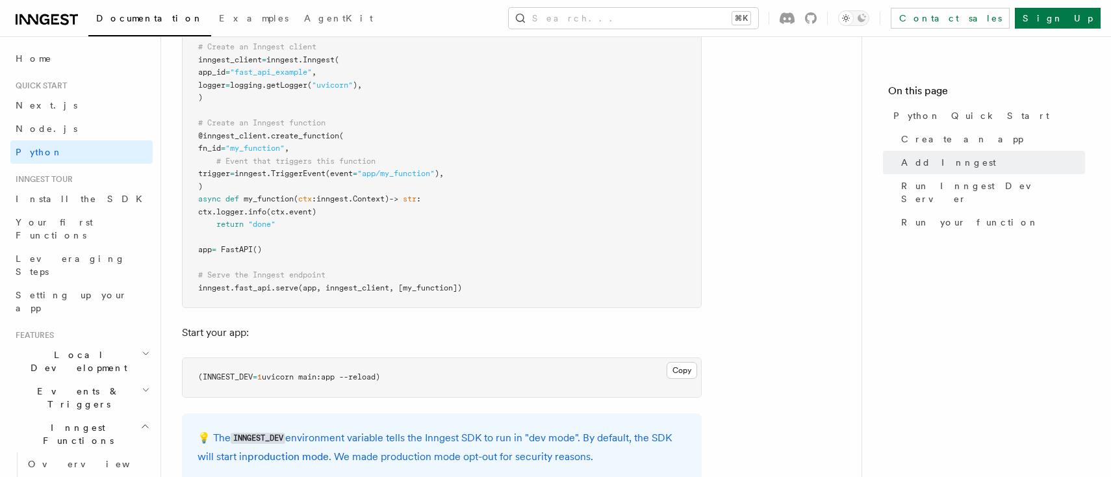
scroll to position [1043, 0]
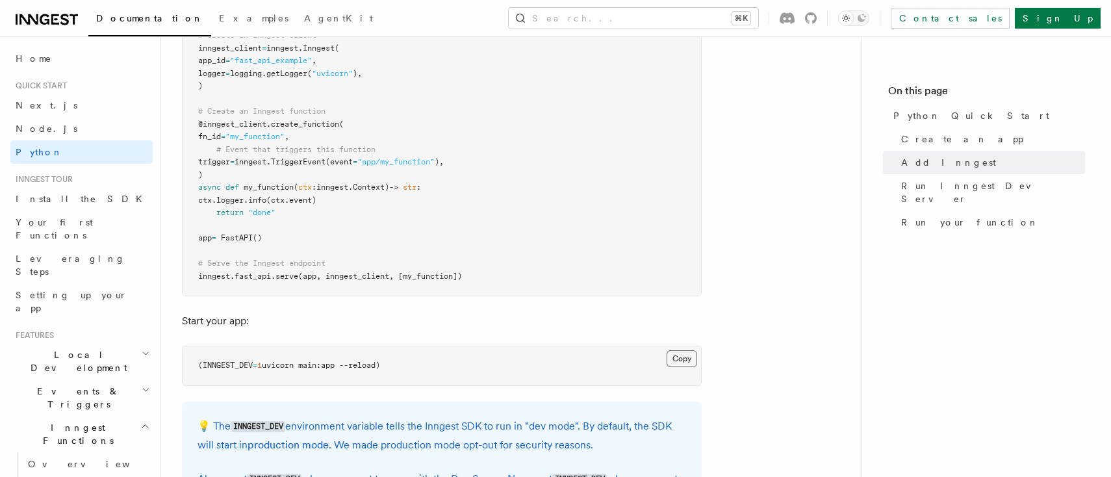
click at [684, 350] on button "Copy Copied" at bounding box center [682, 358] width 31 height 17
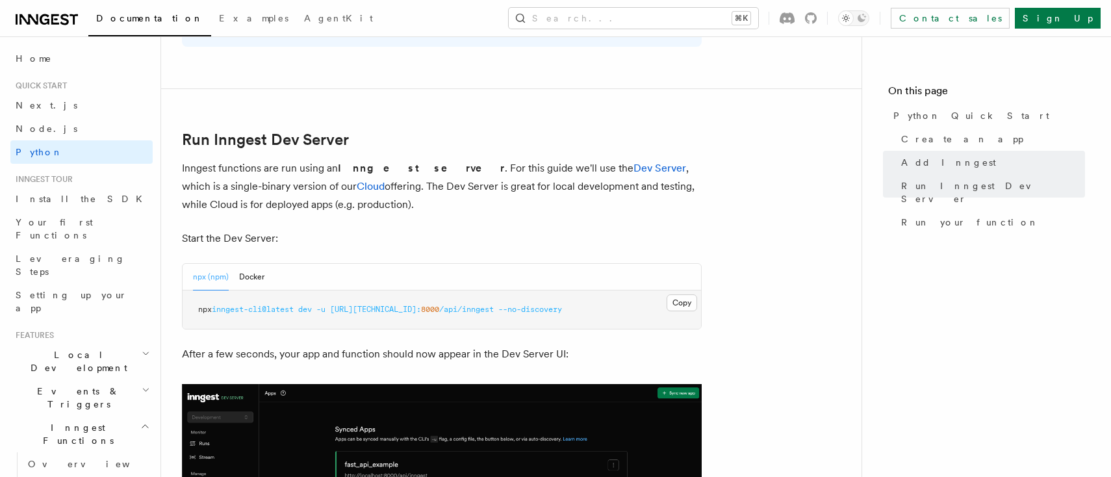
scroll to position [1525, 0]
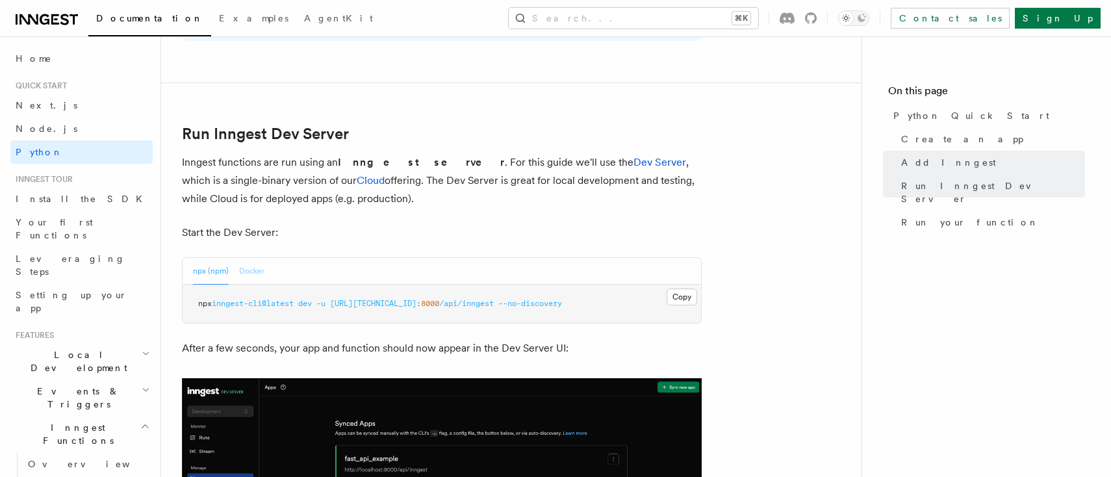
click at [253, 260] on button "Docker" at bounding box center [251, 271] width 25 height 27
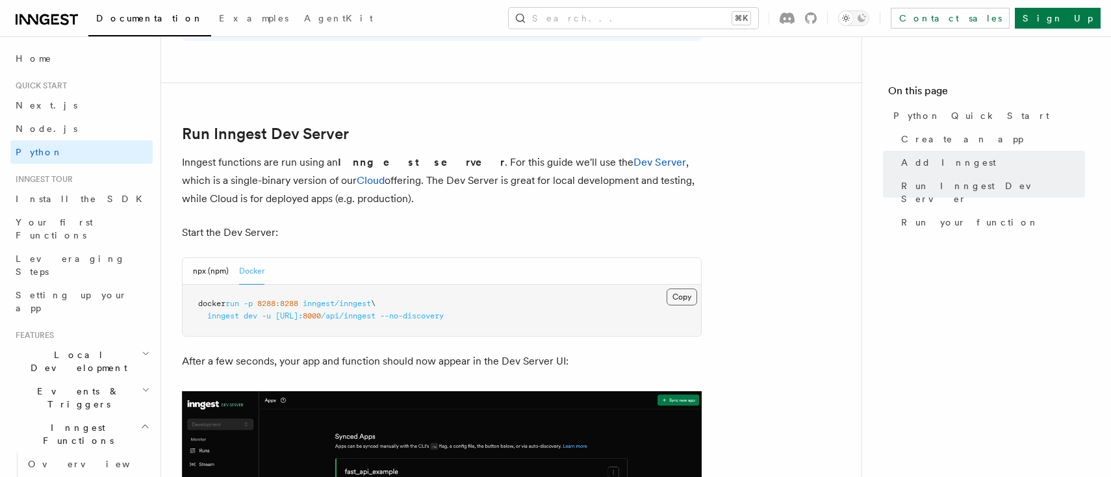
click at [682, 289] on button "Copy Copied" at bounding box center [682, 297] width 31 height 17
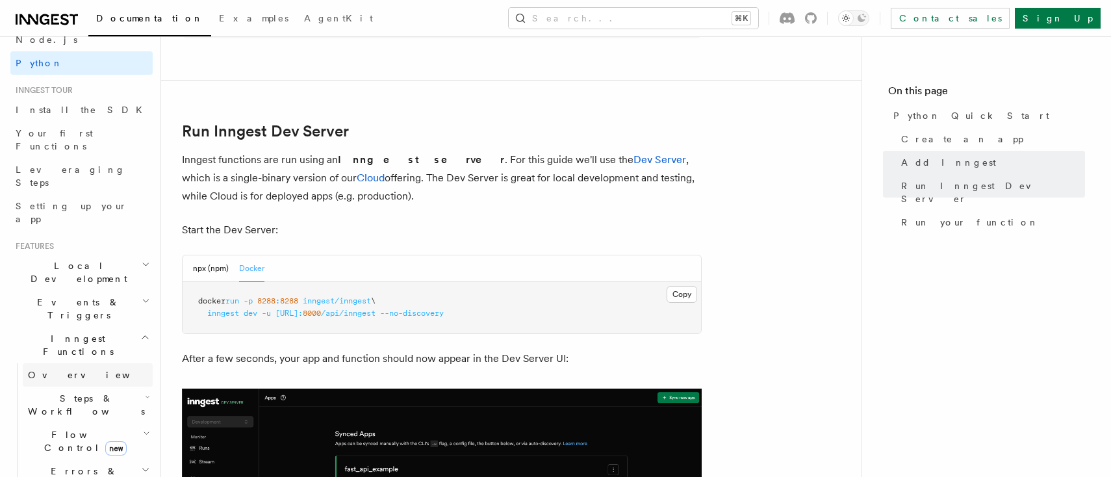
scroll to position [94, 0]
